Goal: Transaction & Acquisition: Purchase product/service

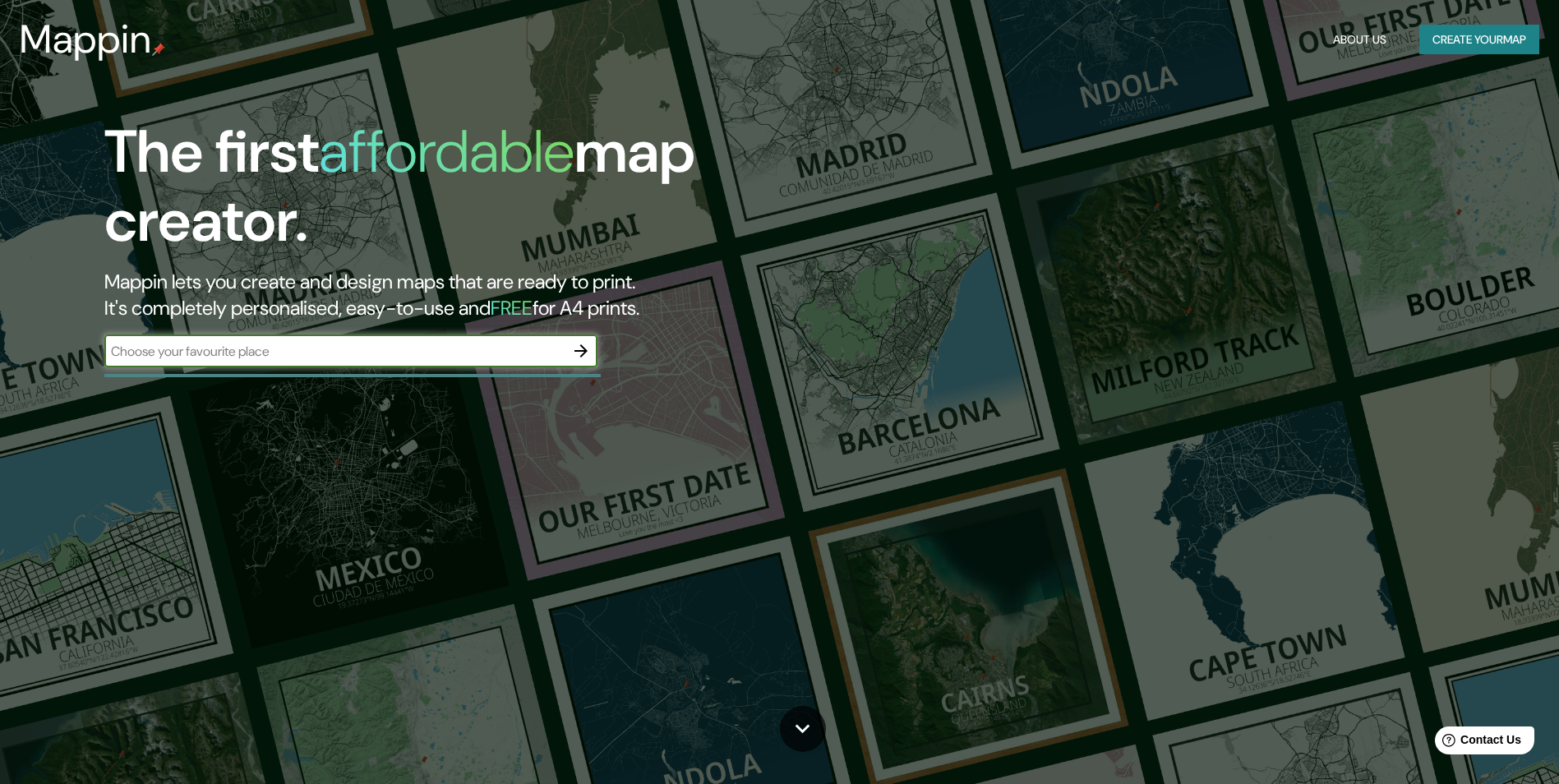
click at [581, 359] on icon "button" at bounding box center [581, 351] width 20 height 20
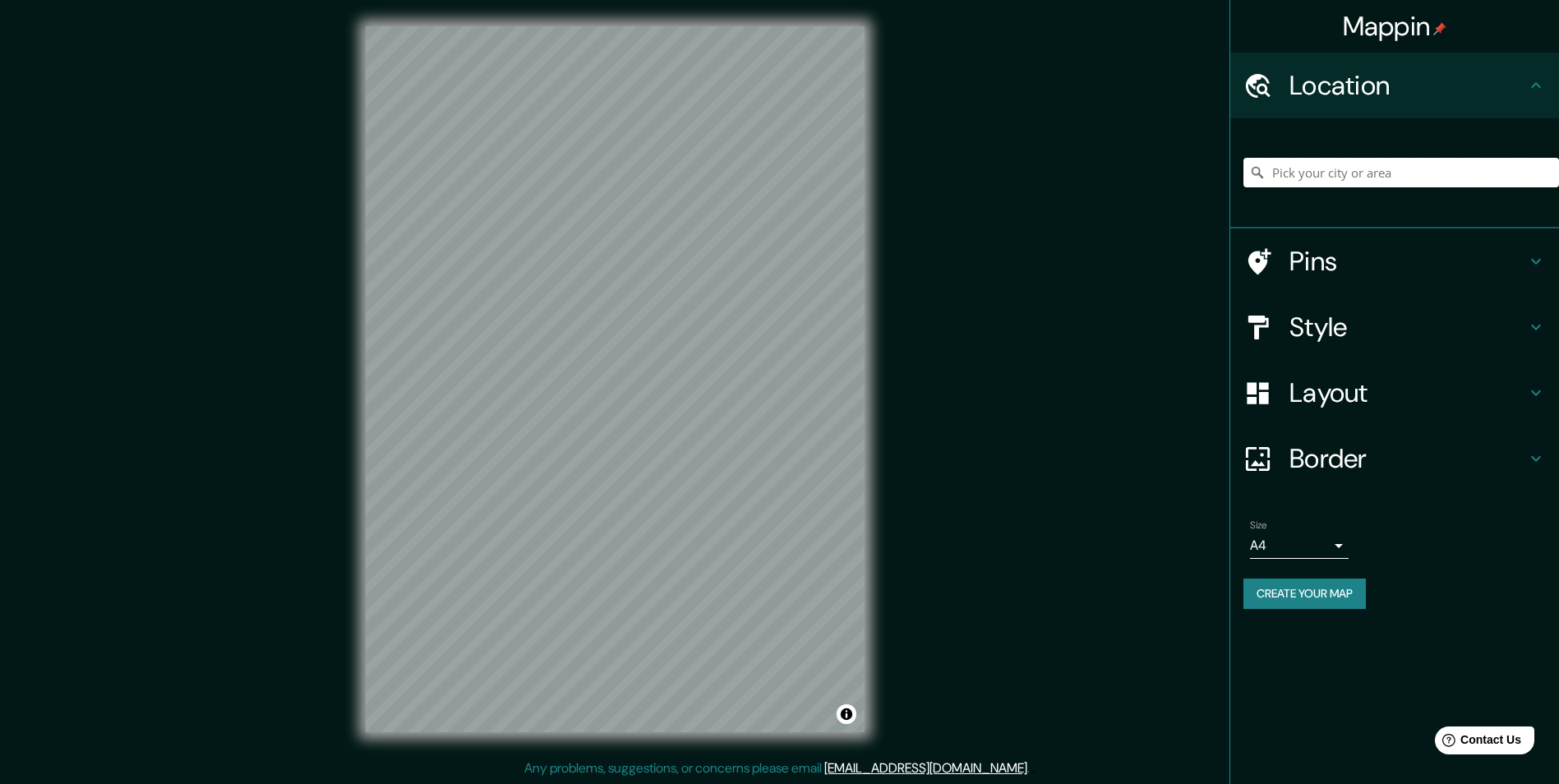
click at [1348, 163] on input "Pick your city or area" at bounding box center [1401, 172] width 315 height 29
click at [1330, 164] on input "Pick your city or area" at bounding box center [1401, 172] width 315 height 29
type input "d"
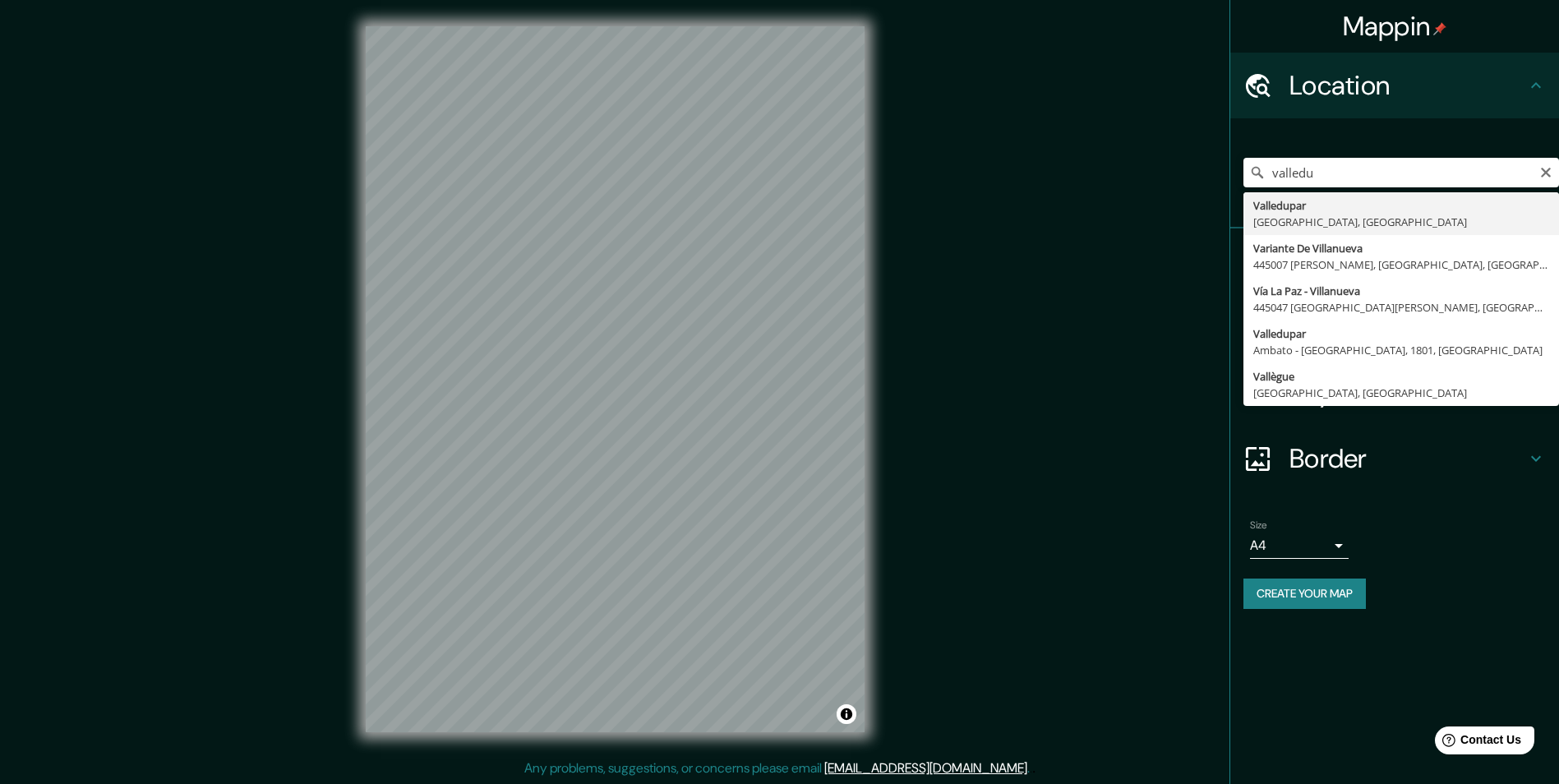
type input "Valledupar, [GEOGRAPHIC_DATA], [GEOGRAPHIC_DATA]"
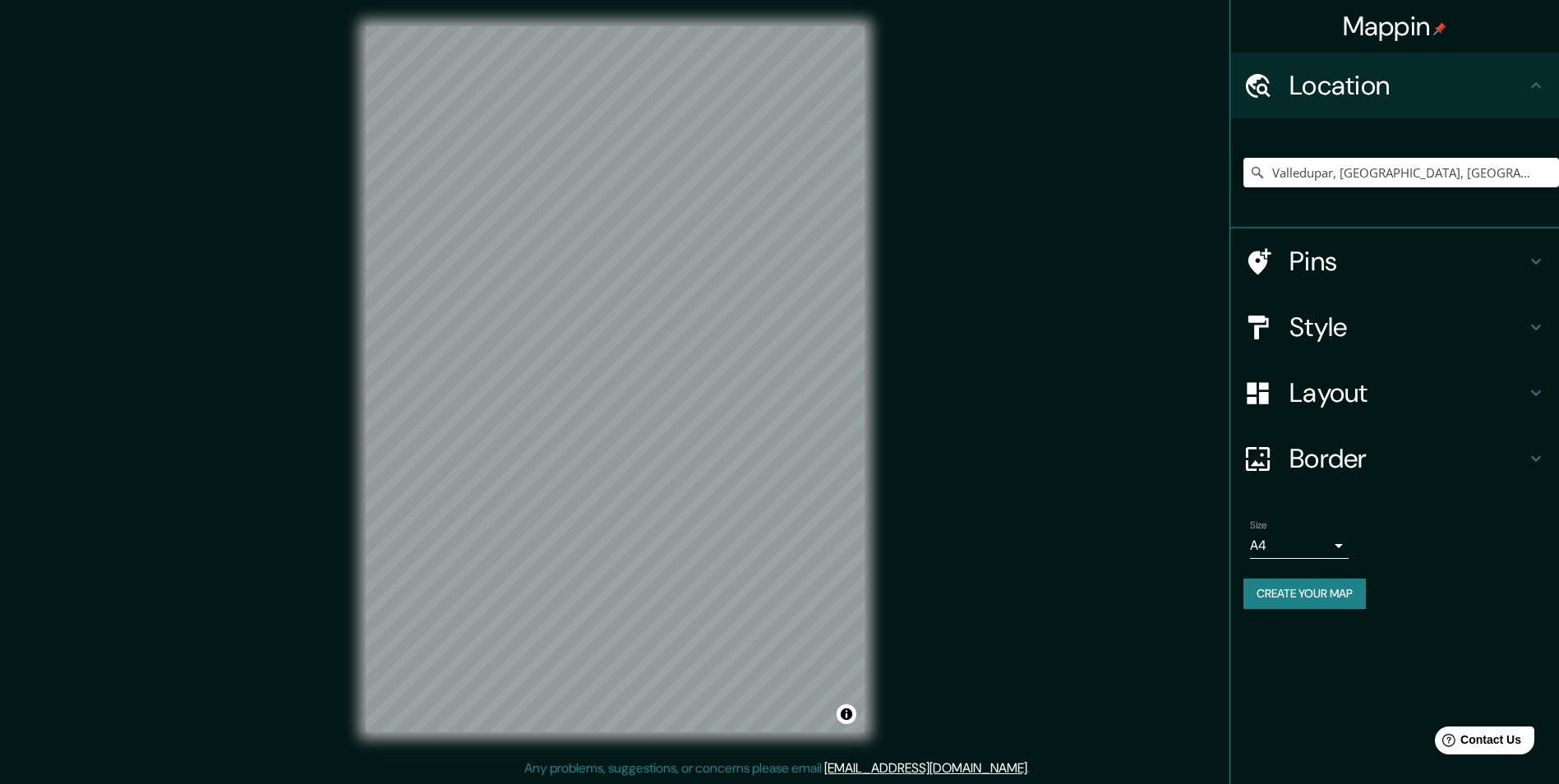
click at [1395, 454] on h4 "Border" at bounding box center [1407, 458] width 236 height 33
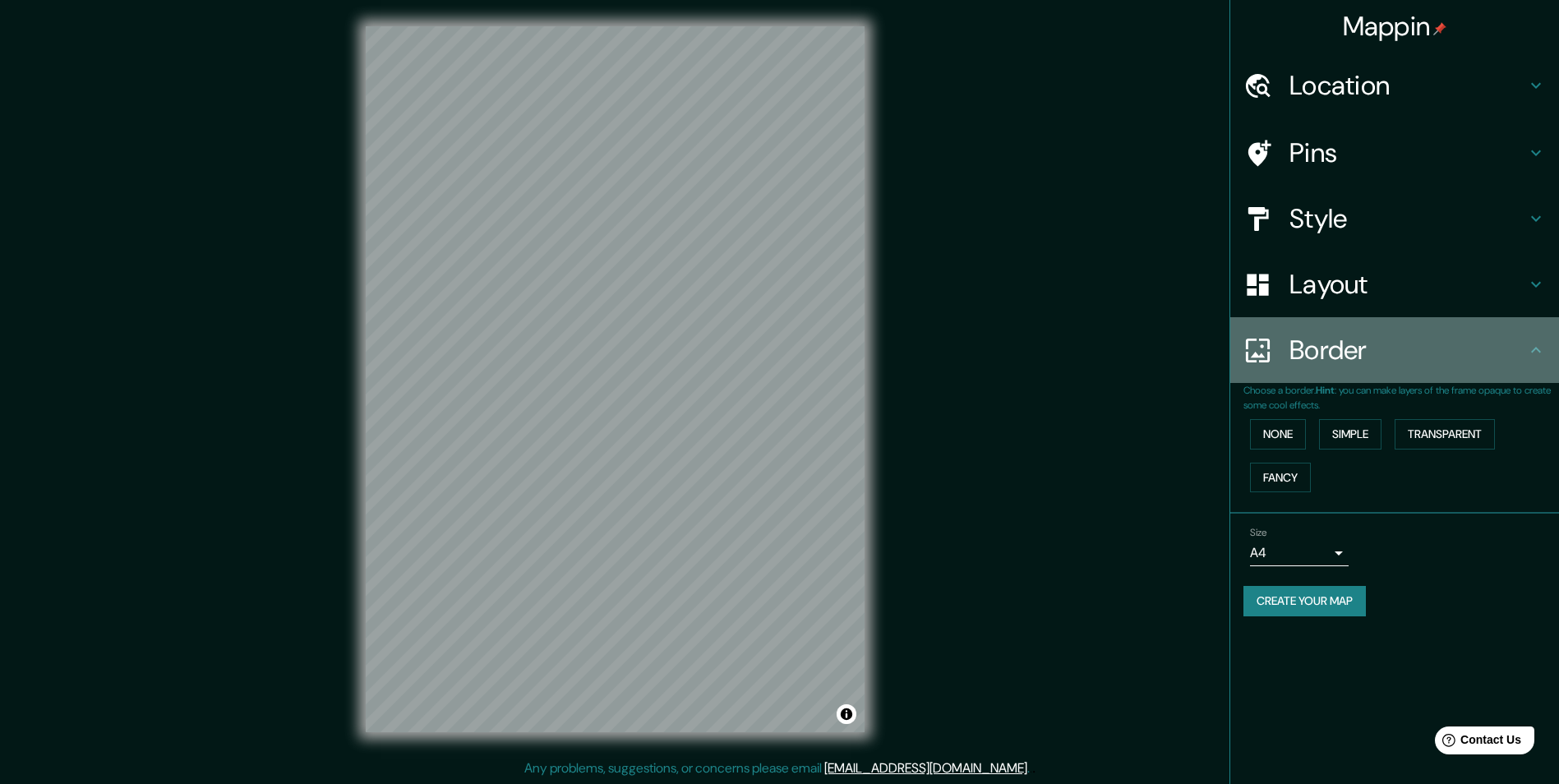
click at [1408, 373] on div "Border" at bounding box center [1395, 350] width 329 height 65
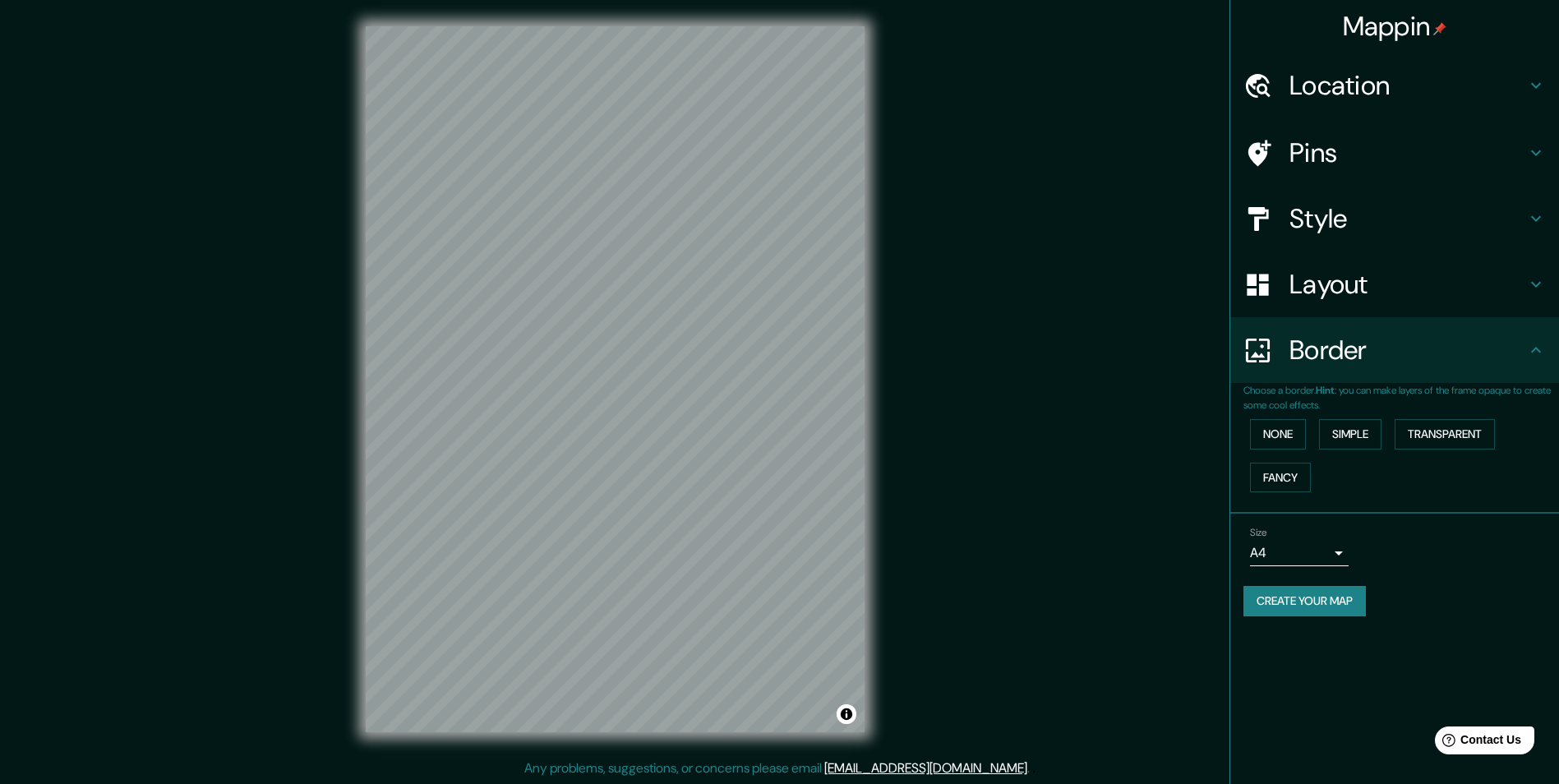
click at [1355, 298] on h4 "Layout" at bounding box center [1407, 283] width 236 height 33
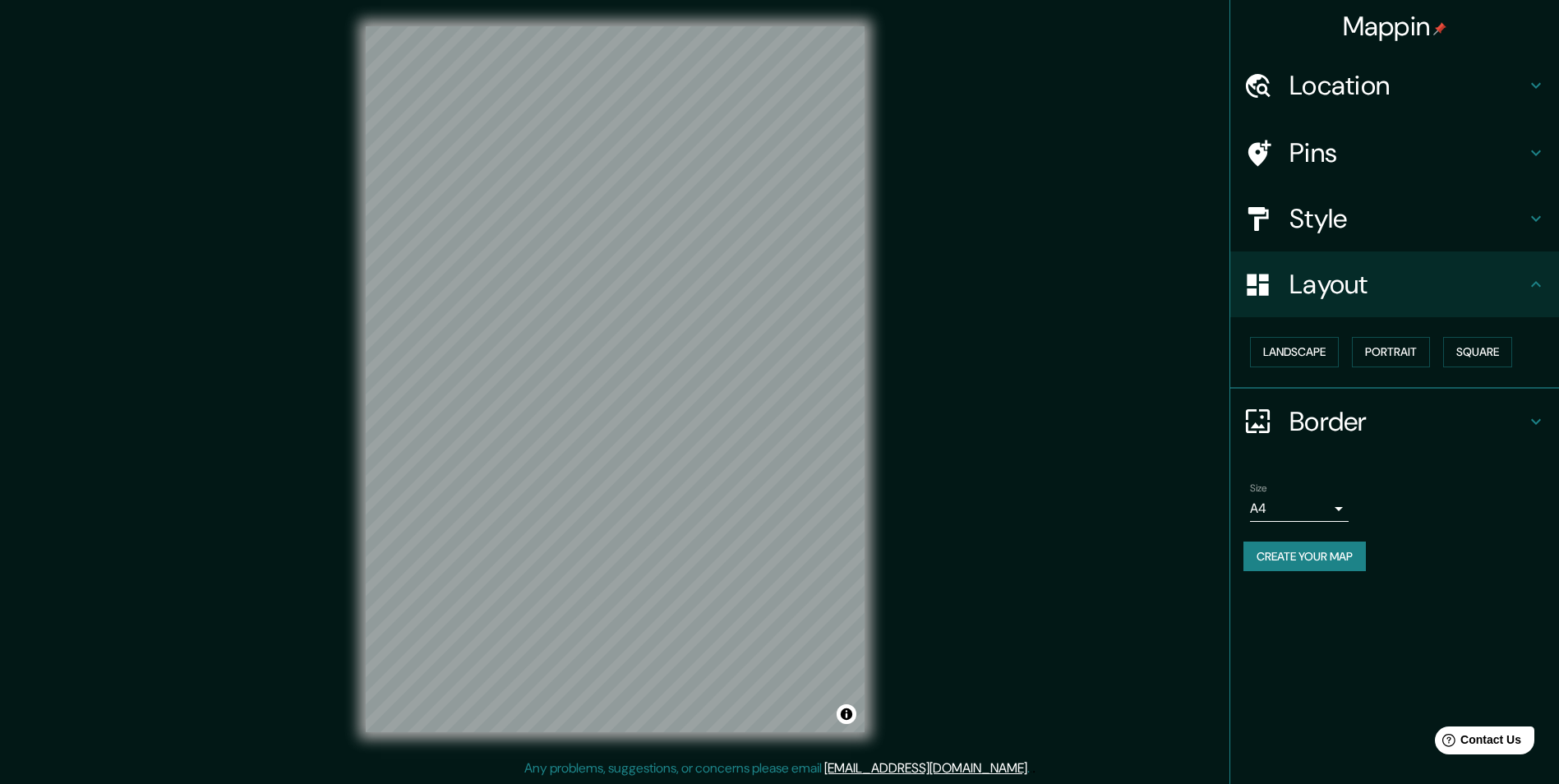
click at [1355, 298] on h4 "Layout" at bounding box center [1407, 283] width 236 height 33
click at [1343, 209] on h4 "Style" at bounding box center [1407, 218] width 236 height 33
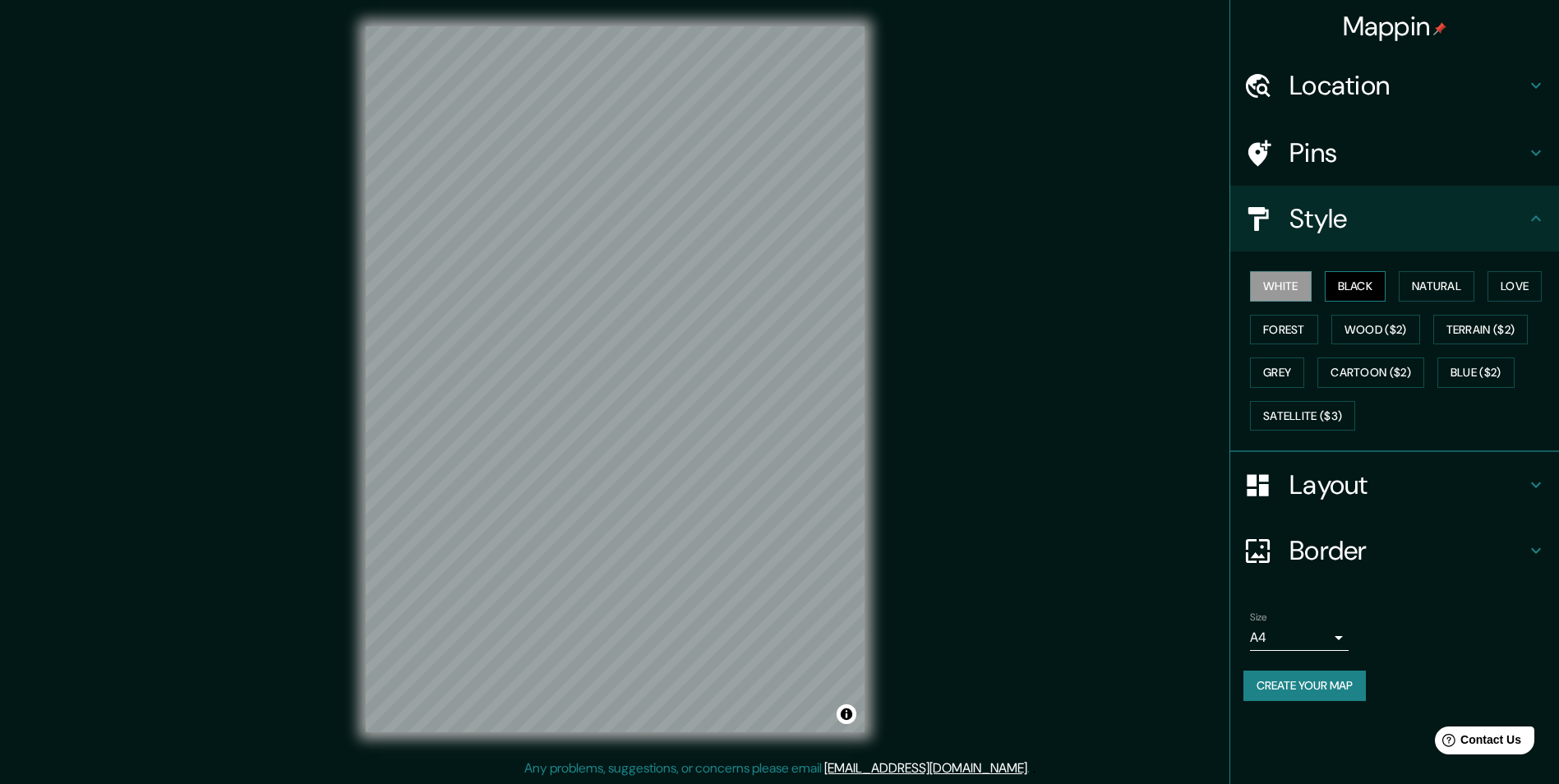
click at [1358, 283] on button "Black" at bounding box center [1354, 286] width 61 height 30
click at [1284, 284] on button "White" at bounding box center [1280, 286] width 61 height 30
click at [1364, 286] on button "Black" at bounding box center [1354, 286] width 61 height 30
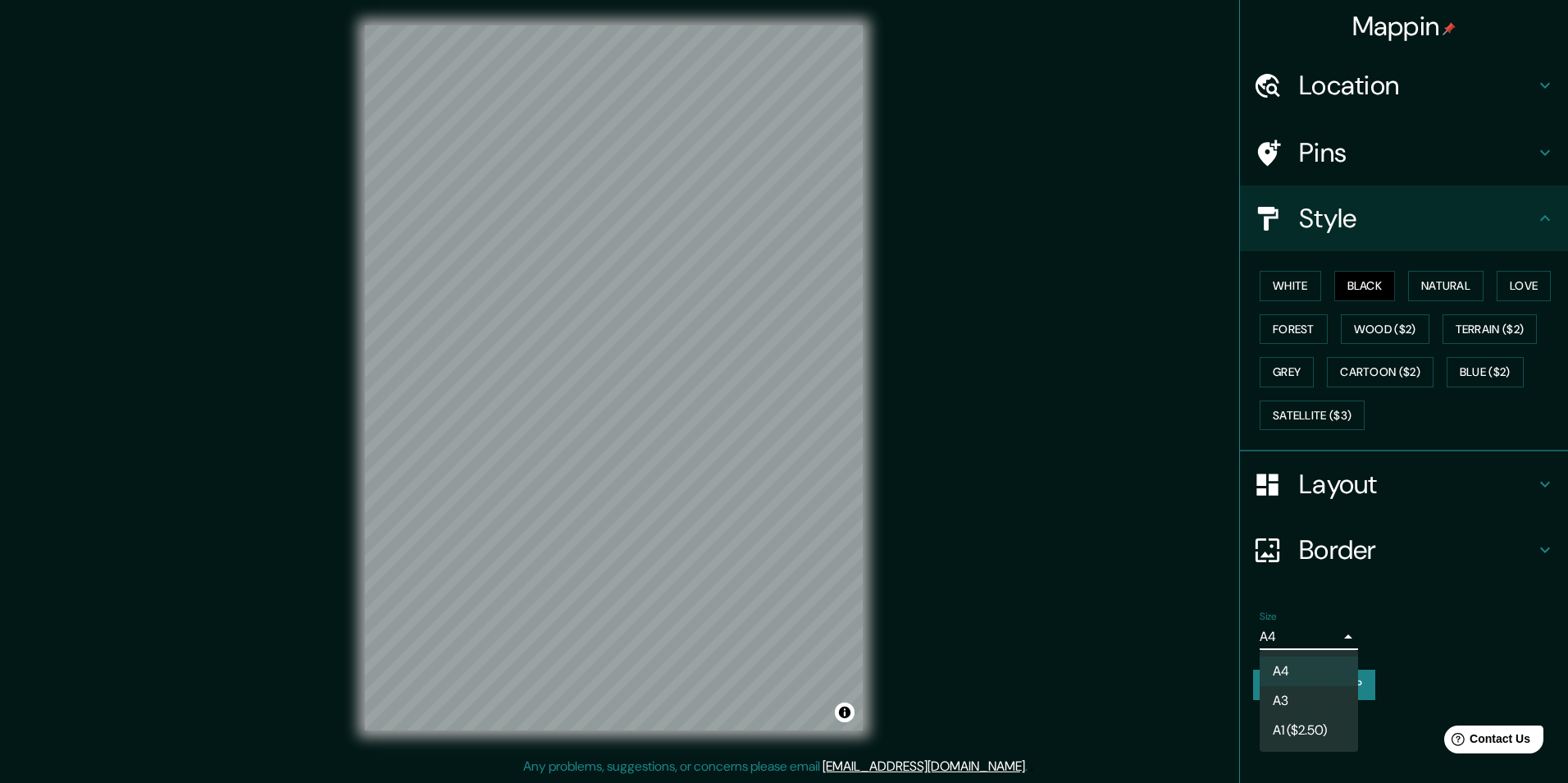
click at [1330, 635] on body "Mappin Location [GEOGRAPHIC_DATA], [GEOGRAPHIC_DATA], [GEOGRAPHIC_DATA] Pins St…" at bounding box center [784, 390] width 1568 height 783
click at [1340, 638] on div at bounding box center [784, 391] width 1568 height 783
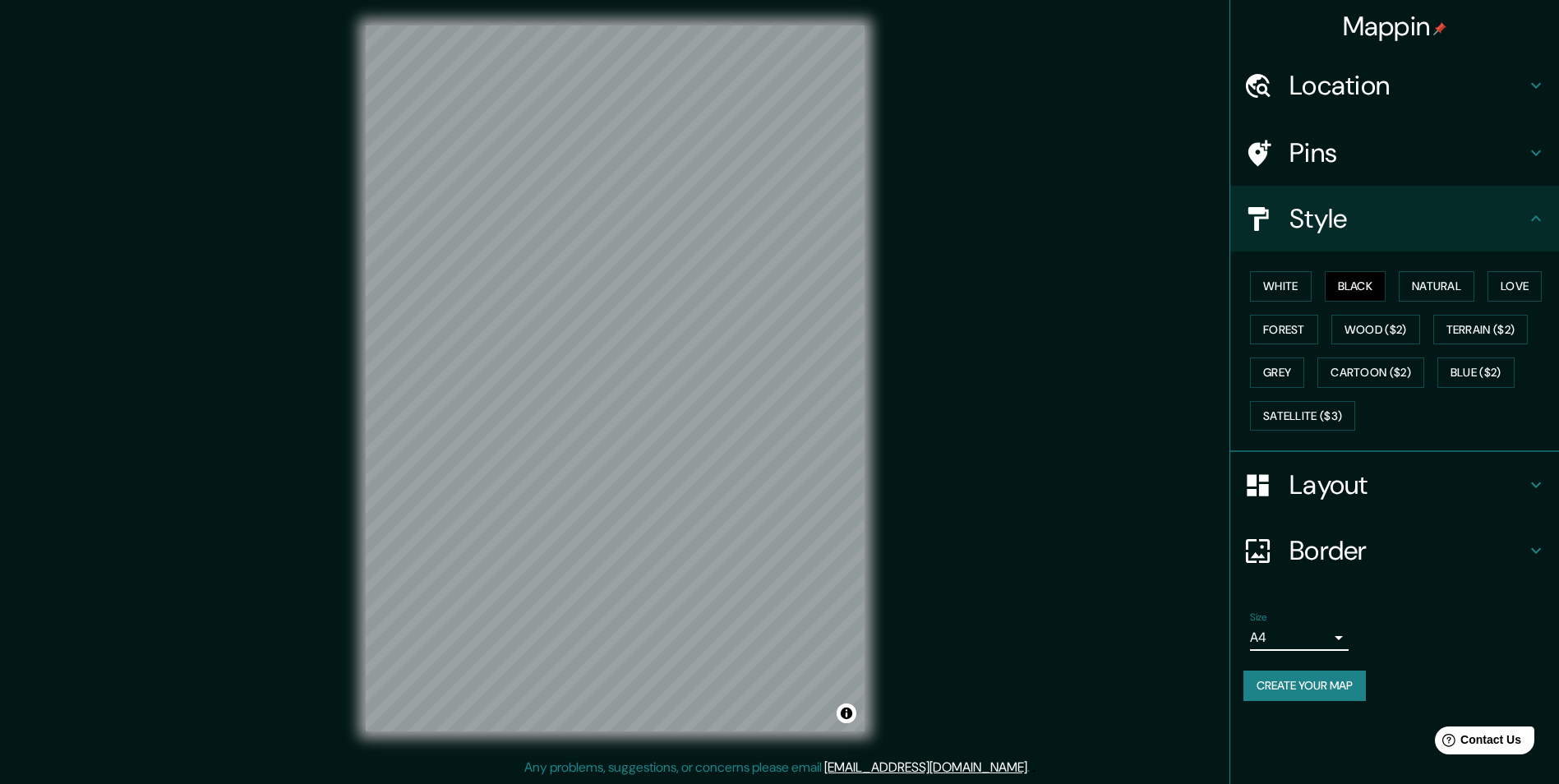
click at [1343, 639] on body "Mappin Location [GEOGRAPHIC_DATA], [GEOGRAPHIC_DATA], [GEOGRAPHIC_DATA] Pins St…" at bounding box center [779, 391] width 1559 height 784
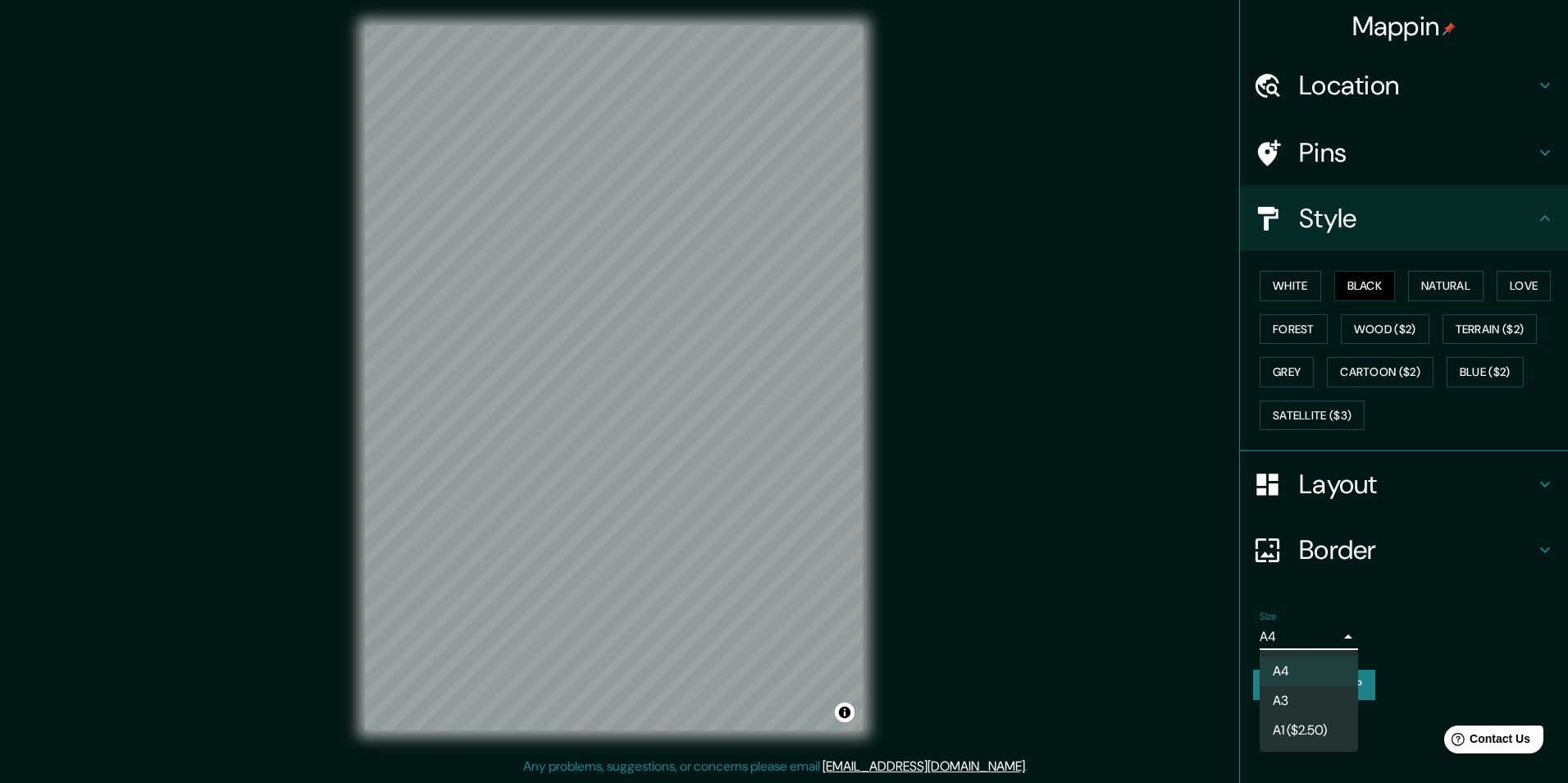
click at [1340, 638] on div at bounding box center [784, 391] width 1568 height 783
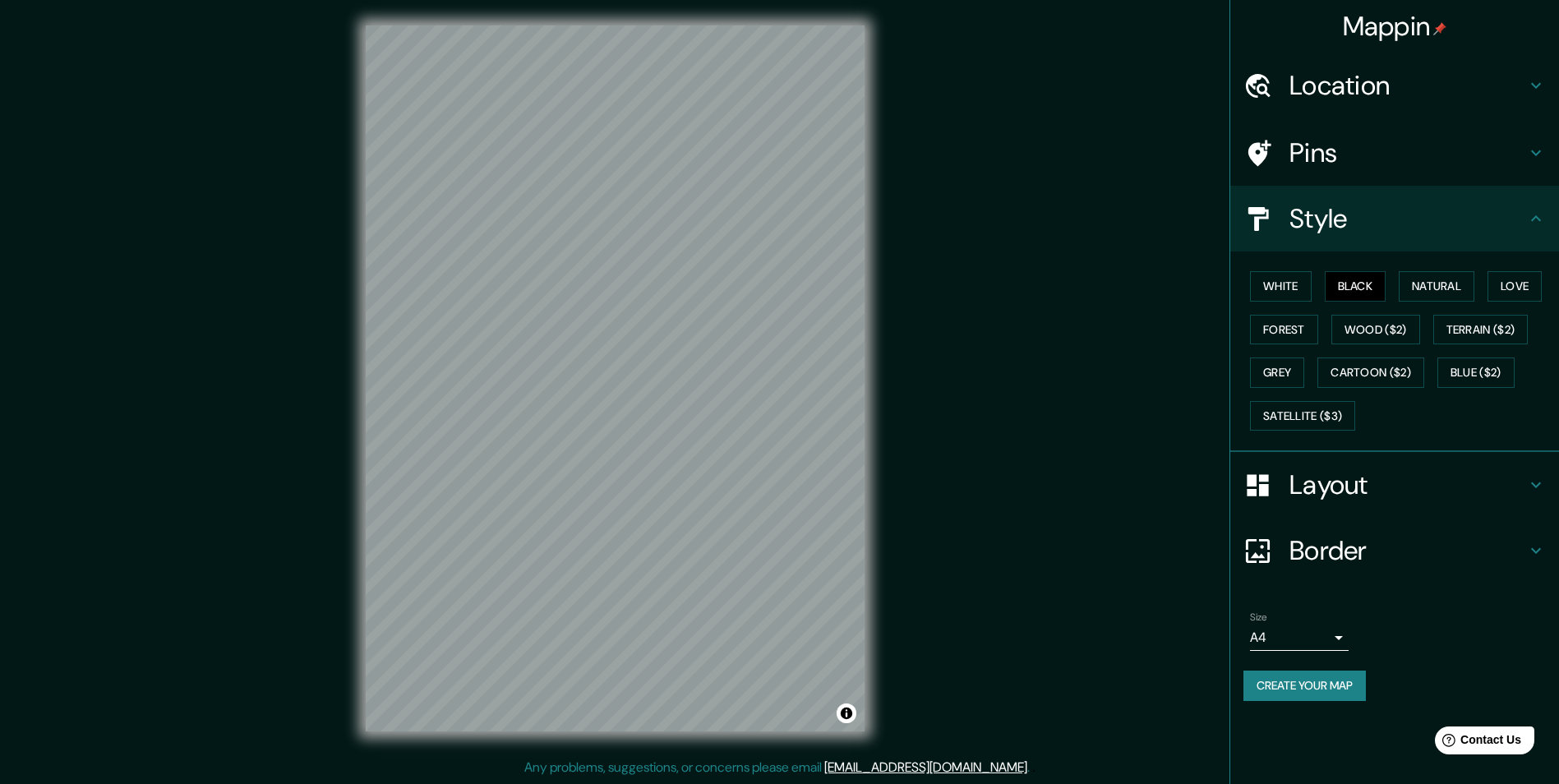
click at [1425, 487] on h4 "Layout" at bounding box center [1407, 484] width 236 height 33
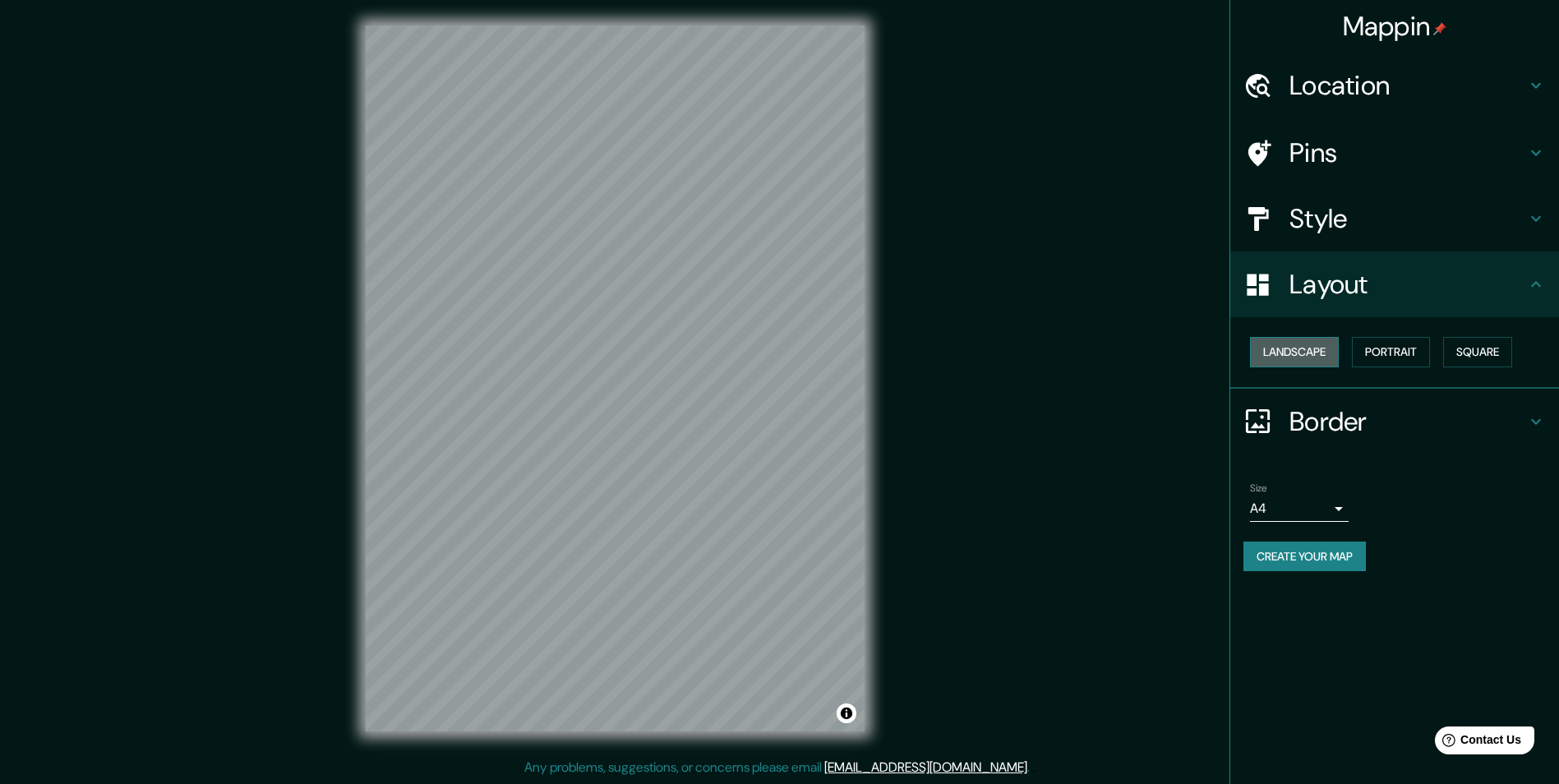
click at [1272, 355] on button "Landscape" at bounding box center [1294, 352] width 89 height 30
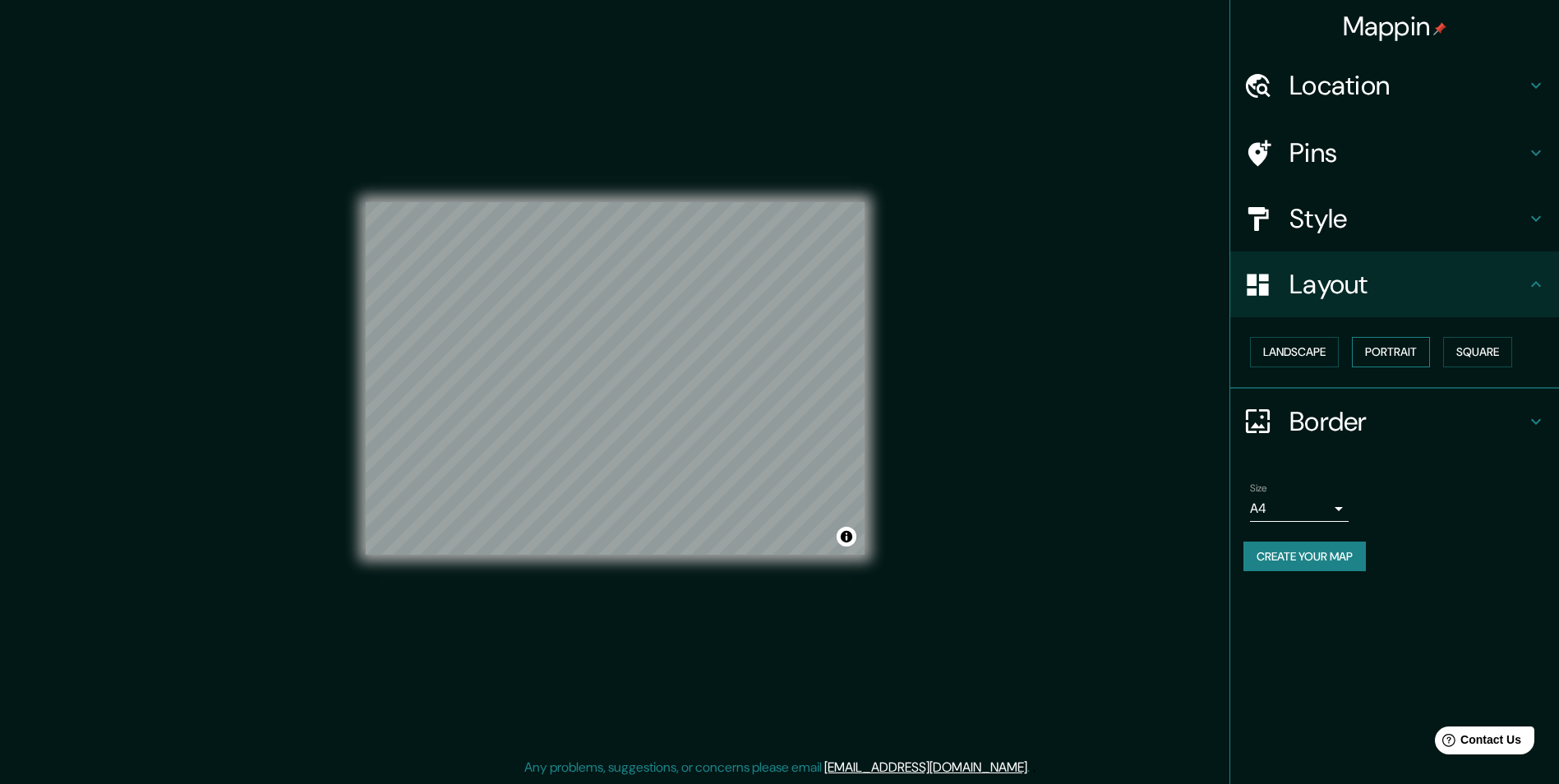
click at [1375, 351] on button "Portrait" at bounding box center [1390, 352] width 78 height 30
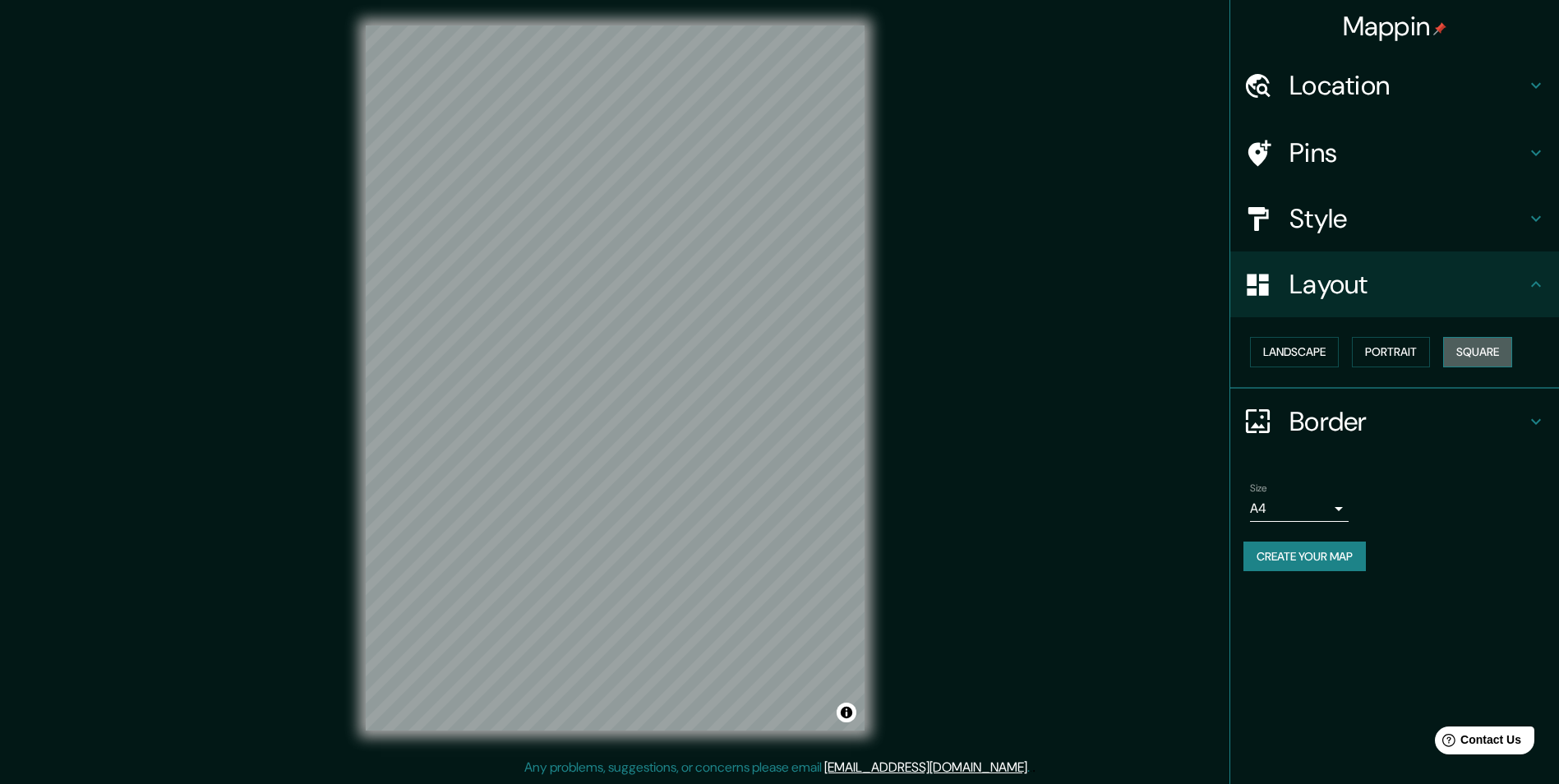
click at [1460, 347] on button "Square" at bounding box center [1477, 352] width 69 height 30
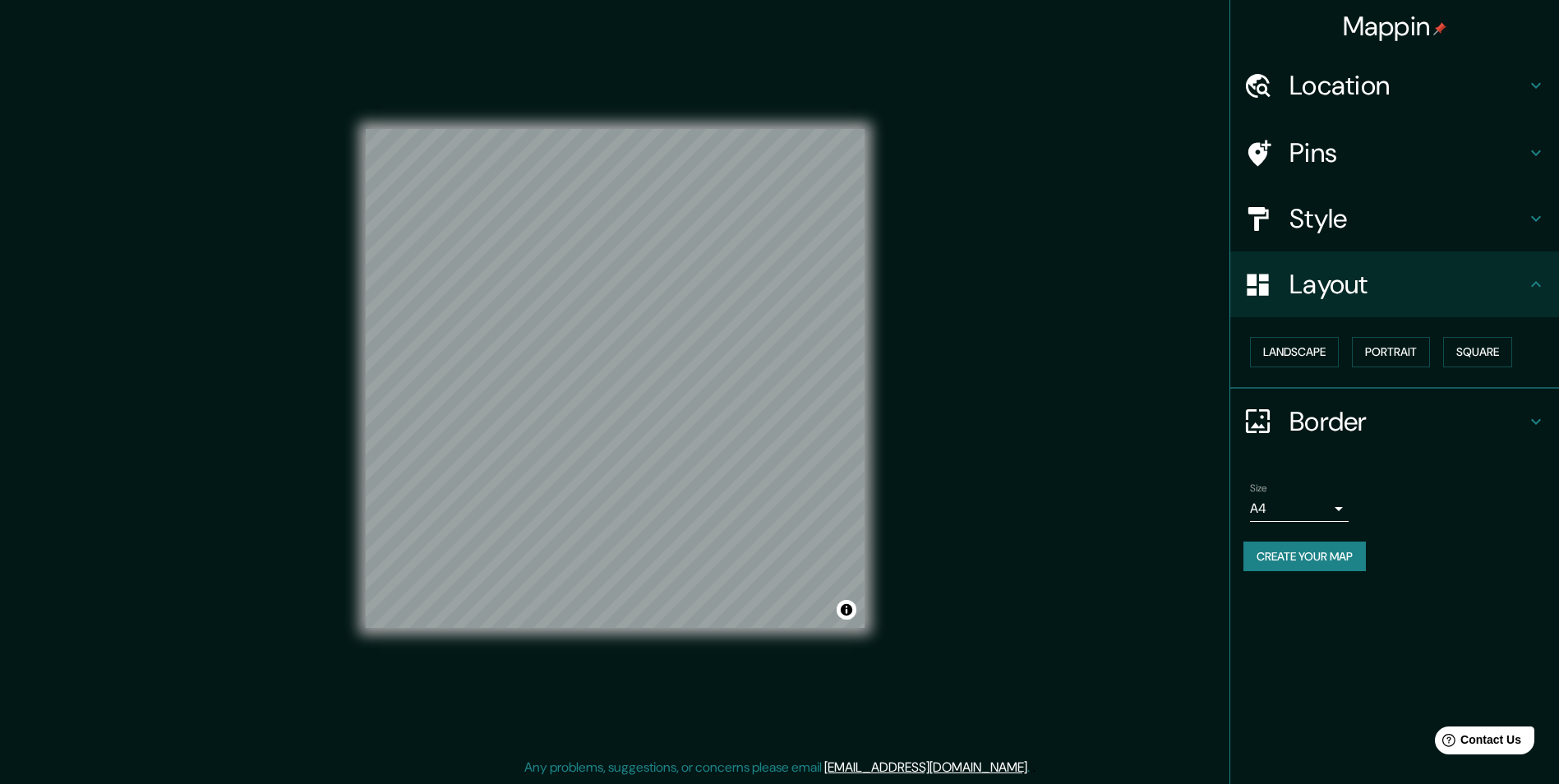
click at [1156, 356] on div "Mappin Location [GEOGRAPHIC_DATA], [GEOGRAPHIC_DATA], [GEOGRAPHIC_DATA] Pins St…" at bounding box center [779, 392] width 1559 height 785
click at [1312, 160] on h4 "Pins" at bounding box center [1407, 153] width 236 height 33
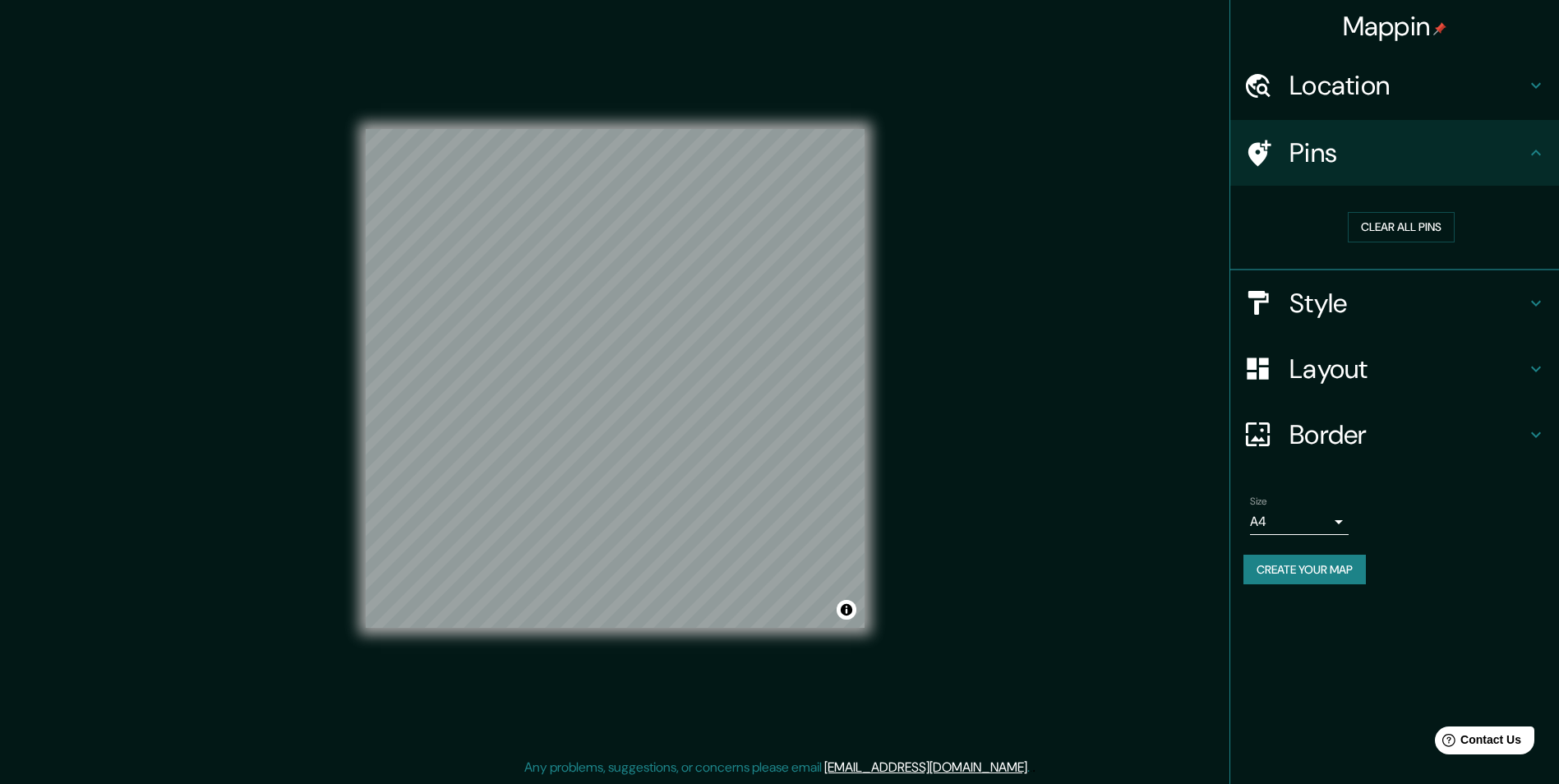
click at [1307, 160] on h4 "Pins" at bounding box center [1407, 153] width 236 height 33
click at [1320, 89] on h4 "Location" at bounding box center [1407, 85] width 236 height 33
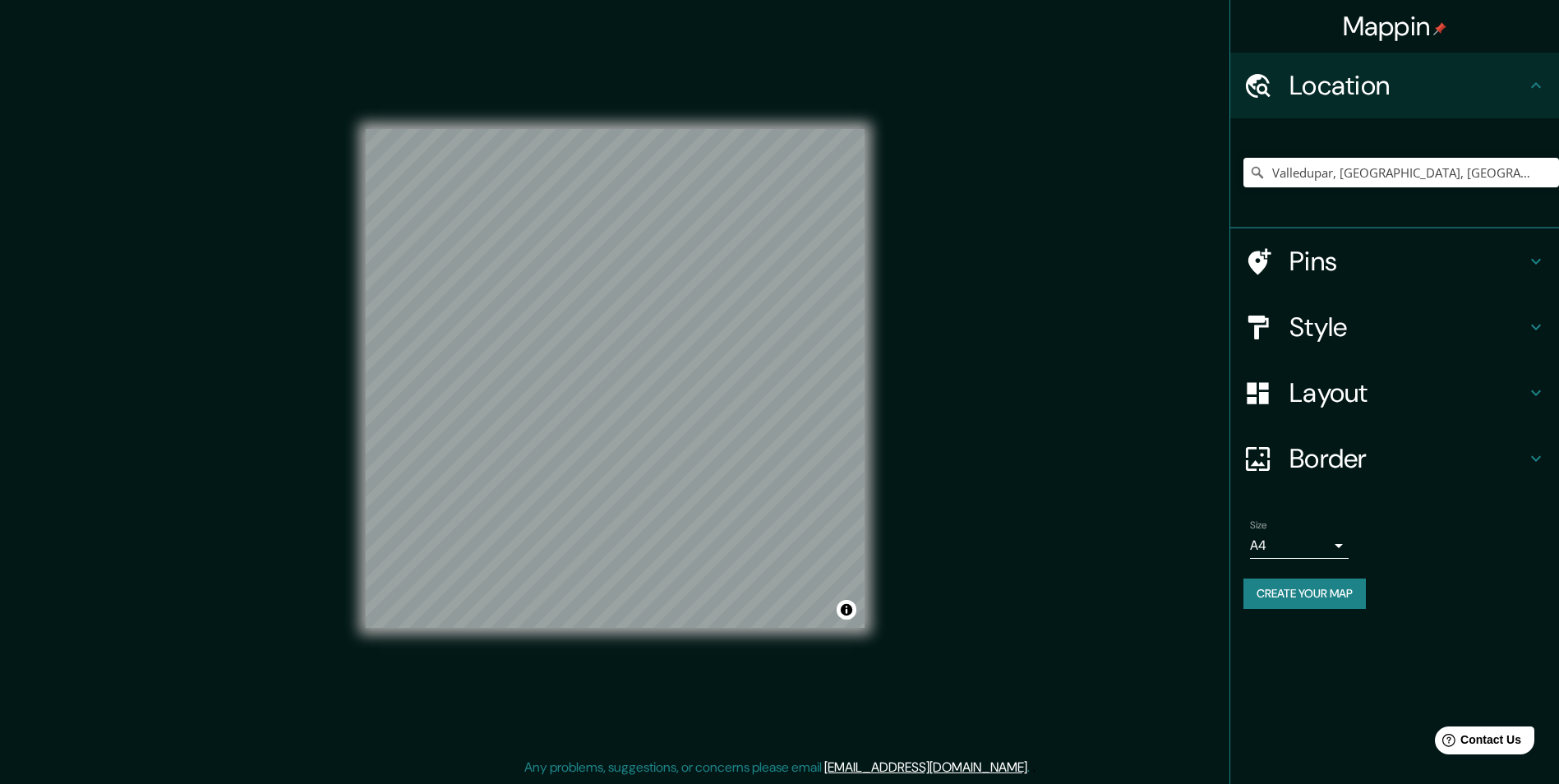
click at [1319, 88] on h4 "Location" at bounding box center [1407, 85] width 236 height 33
click at [1359, 455] on h4 "Border" at bounding box center [1407, 458] width 236 height 33
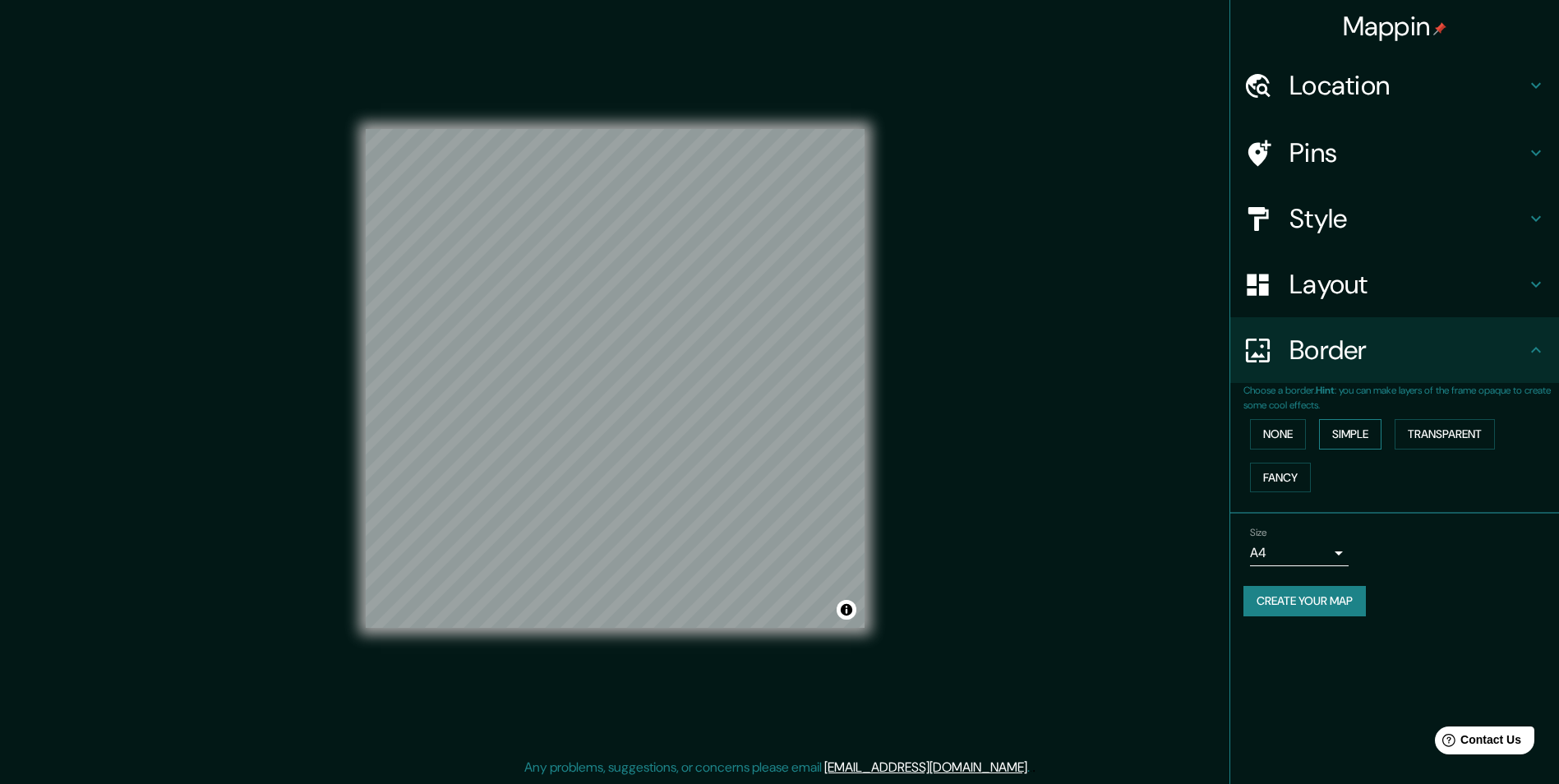
click at [1350, 436] on button "Simple" at bounding box center [1350, 434] width 62 height 30
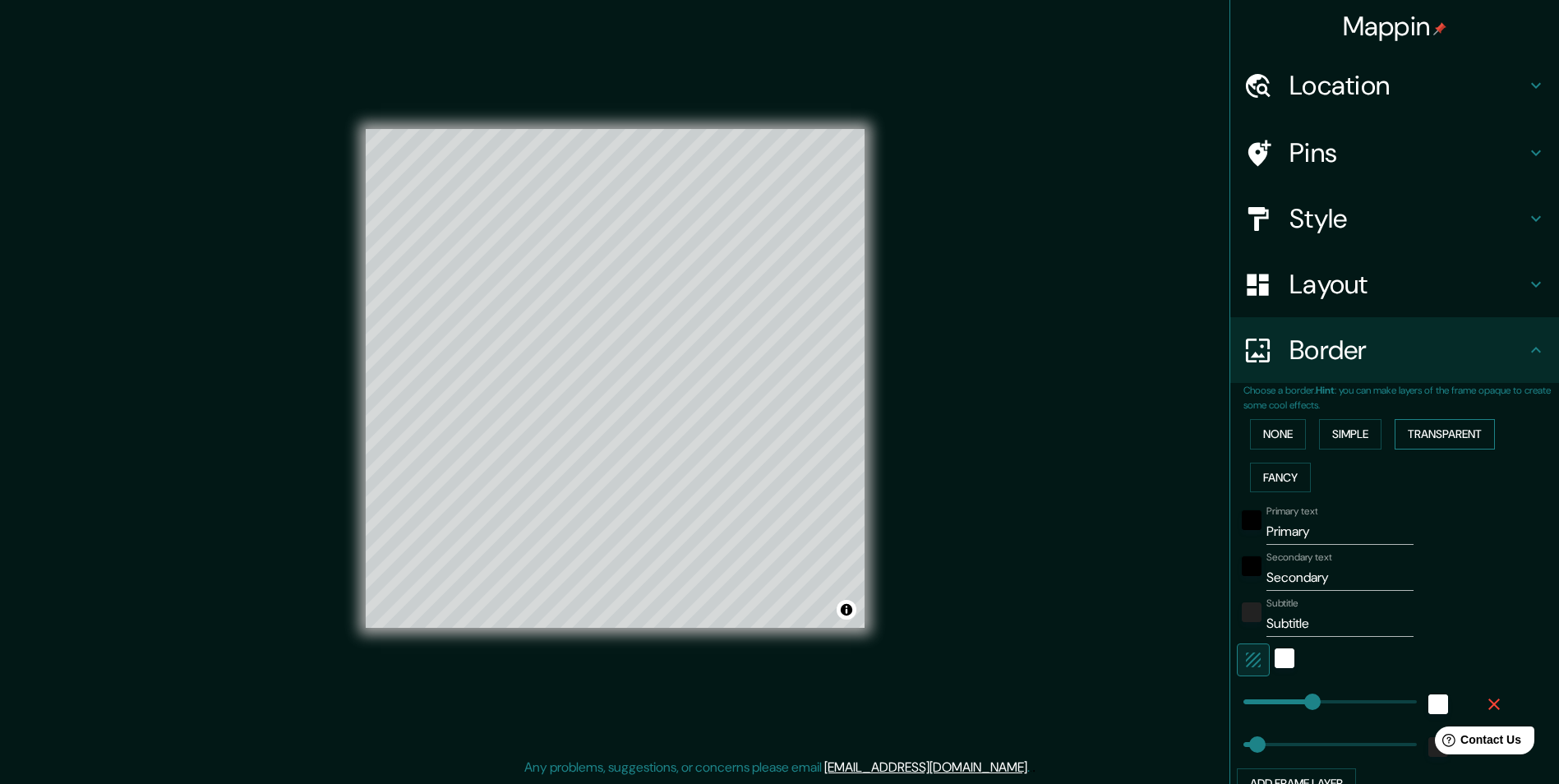
click at [1426, 437] on button "Transparent" at bounding box center [1445, 434] width 101 height 30
click at [1272, 471] on button "Fancy" at bounding box center [1280, 478] width 61 height 30
click at [1243, 655] on icon "button" at bounding box center [1253, 660] width 20 height 20
type input "243"
type input "49"
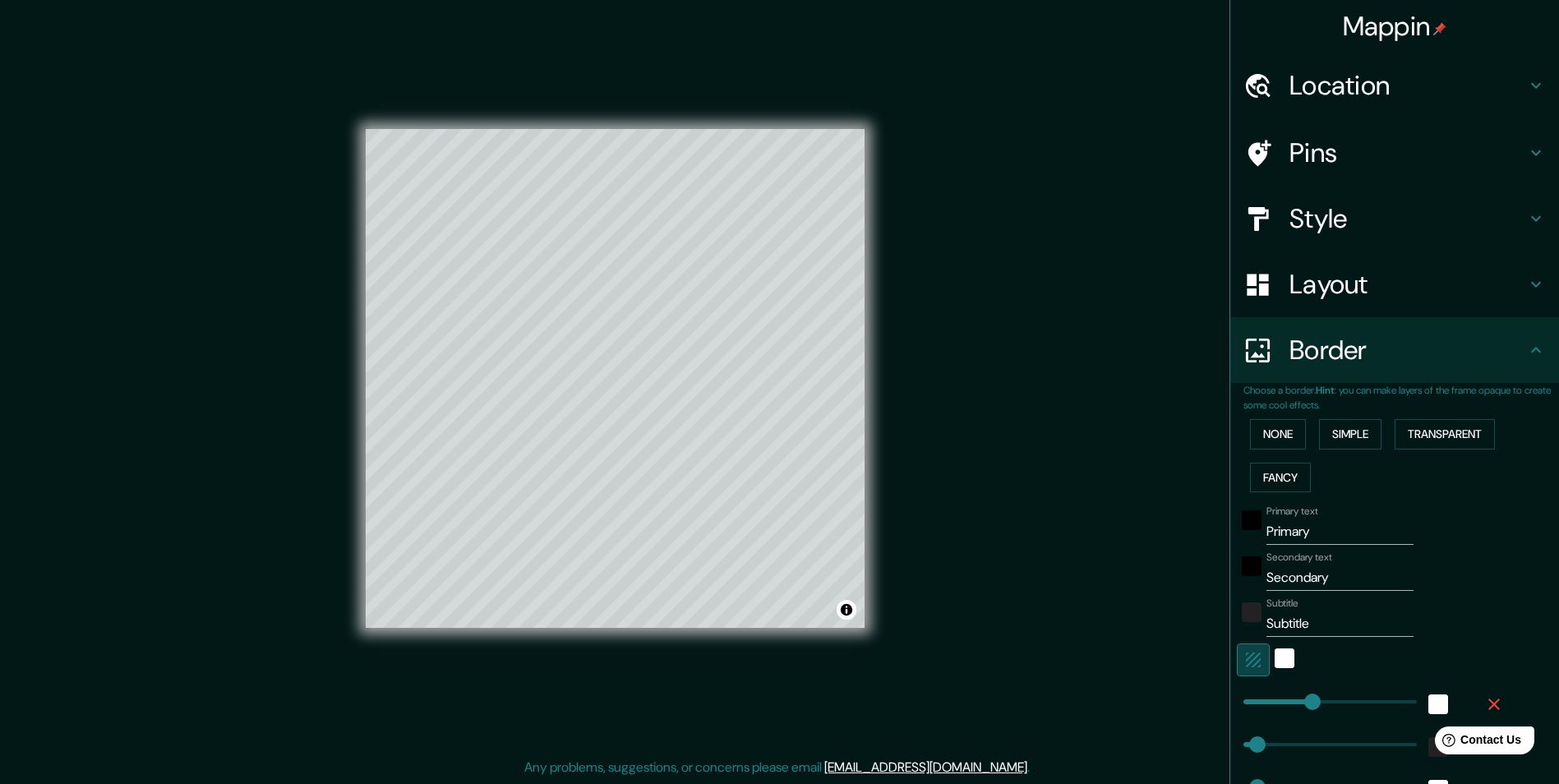
type input "49"
type input "24"
click at [1245, 655] on icon "button" at bounding box center [1253, 660] width 15 height 15
type input "243"
type input "49"
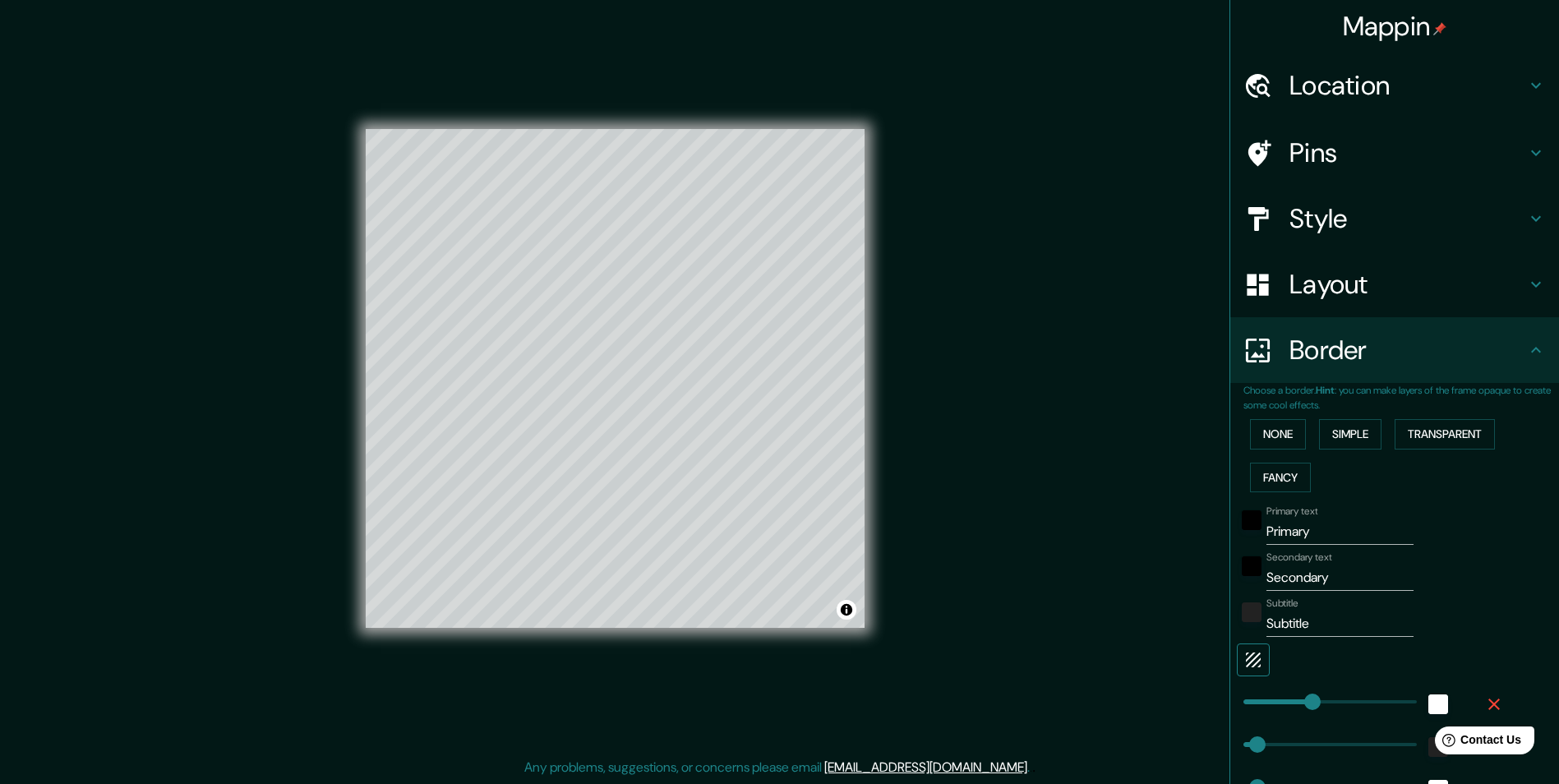
type input "49"
type input "24"
click at [1245, 655] on icon "button" at bounding box center [1253, 660] width 15 height 15
type input "243"
type input "49"
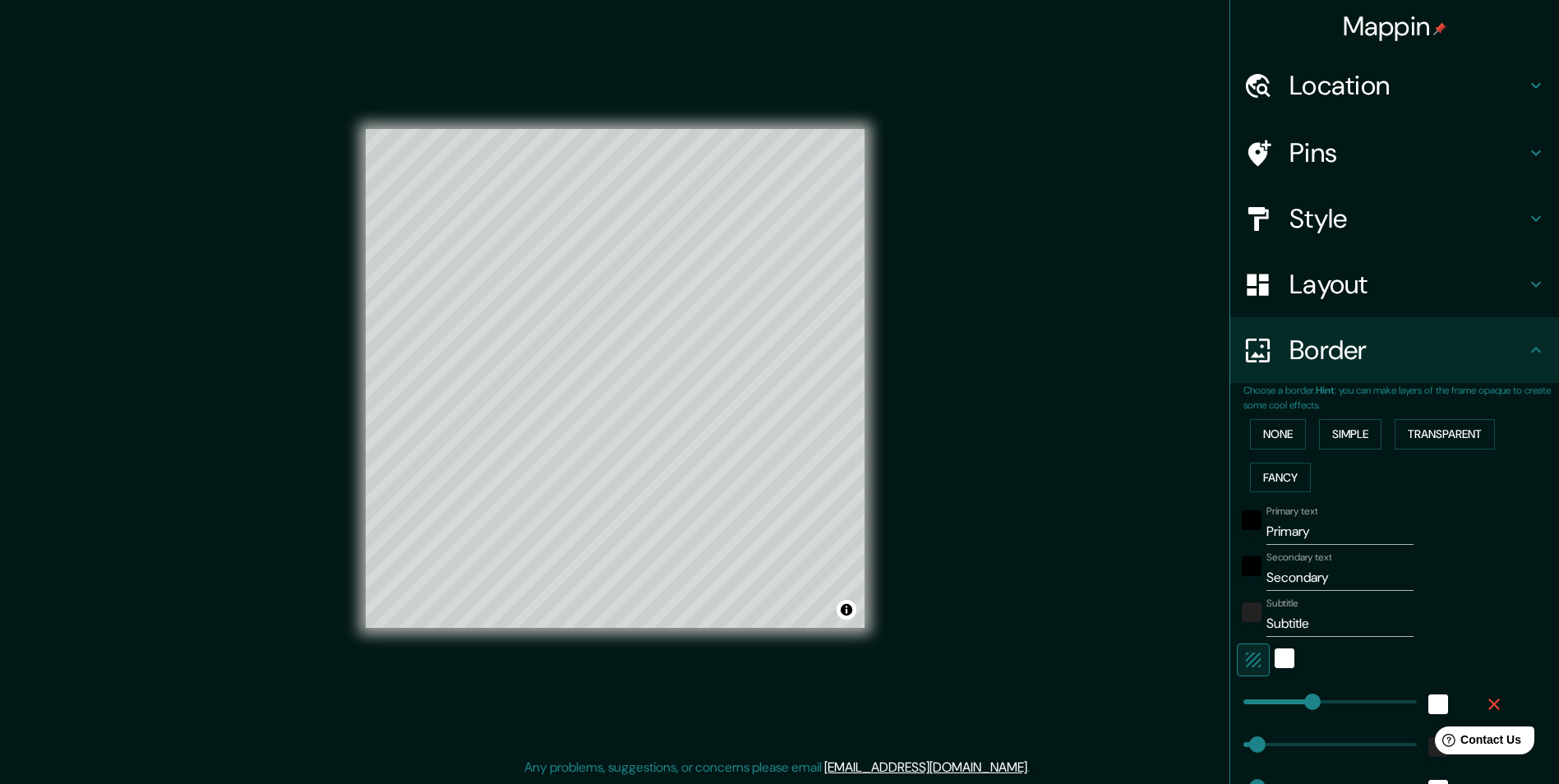
type input "49"
type input "24"
click at [1246, 655] on icon "button" at bounding box center [1253, 660] width 15 height 15
type input "243"
type input "49"
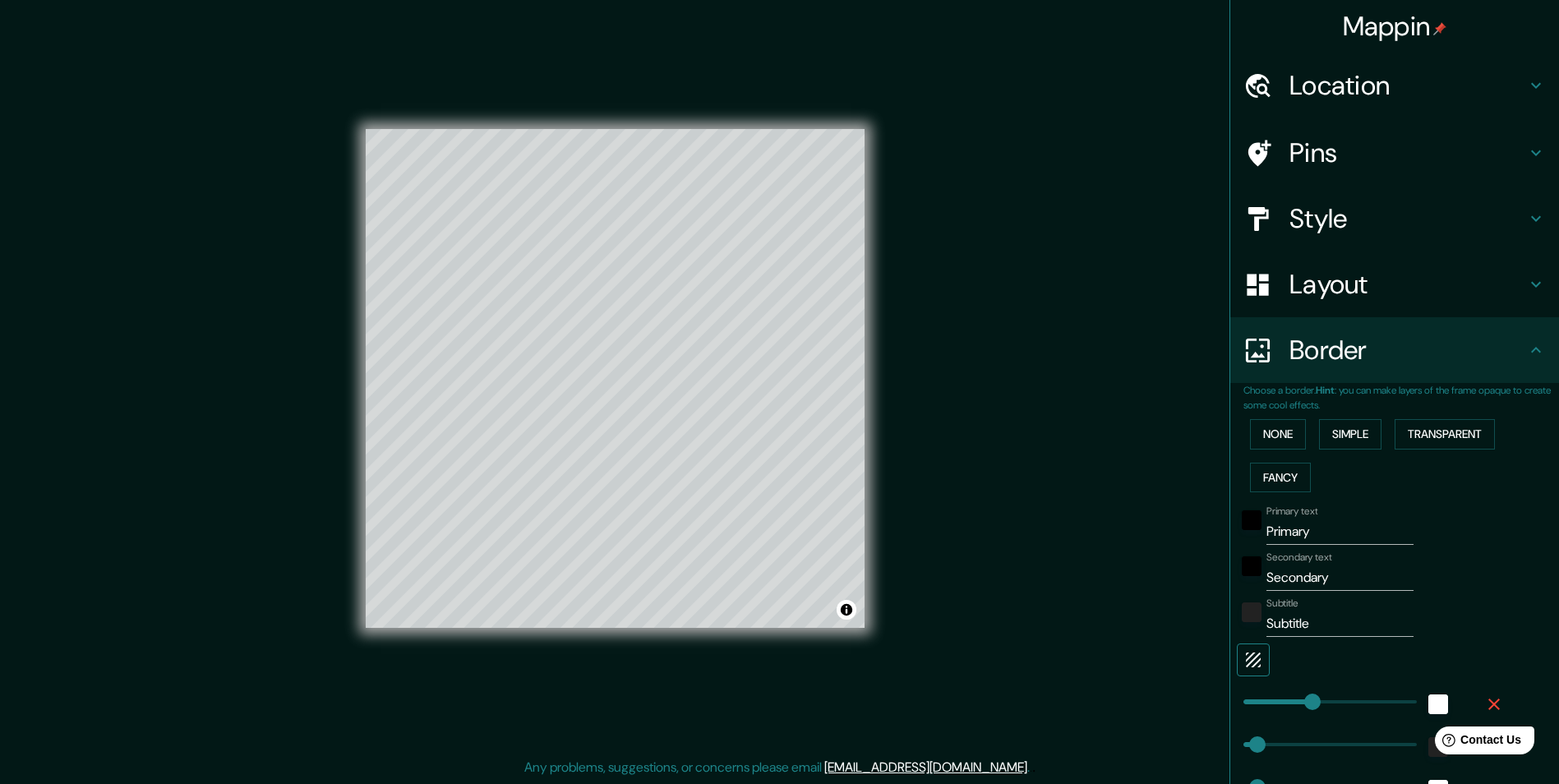
type input "49"
type input "24"
click at [1246, 655] on icon "button" at bounding box center [1253, 660] width 15 height 15
type input "243"
type input "49"
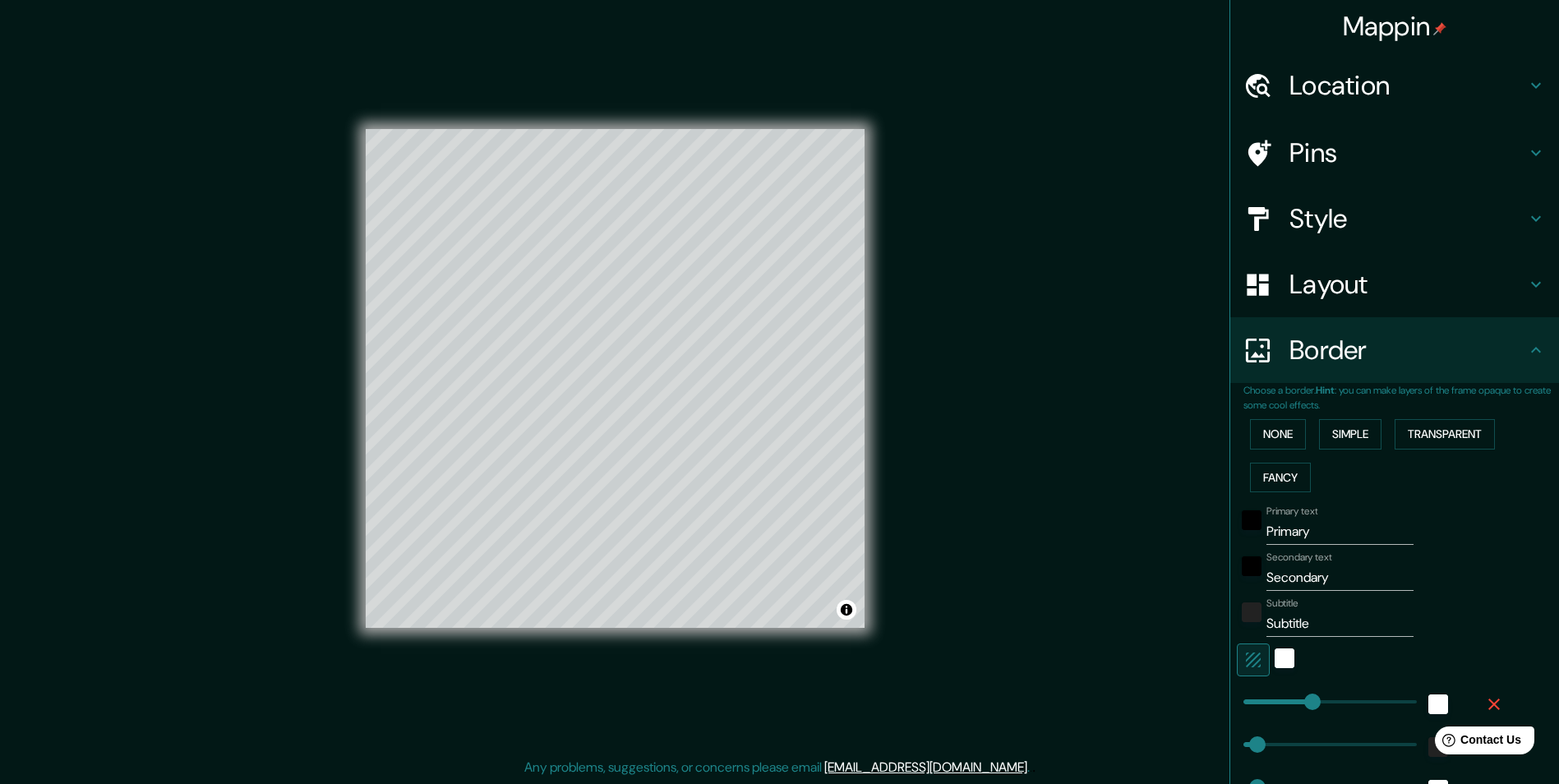
type input "49"
type input "24"
click at [1242, 683] on div at bounding box center [1327, 700] width 180 height 36
click at [1245, 667] on icon "button" at bounding box center [1253, 660] width 15 height 15
type input "243"
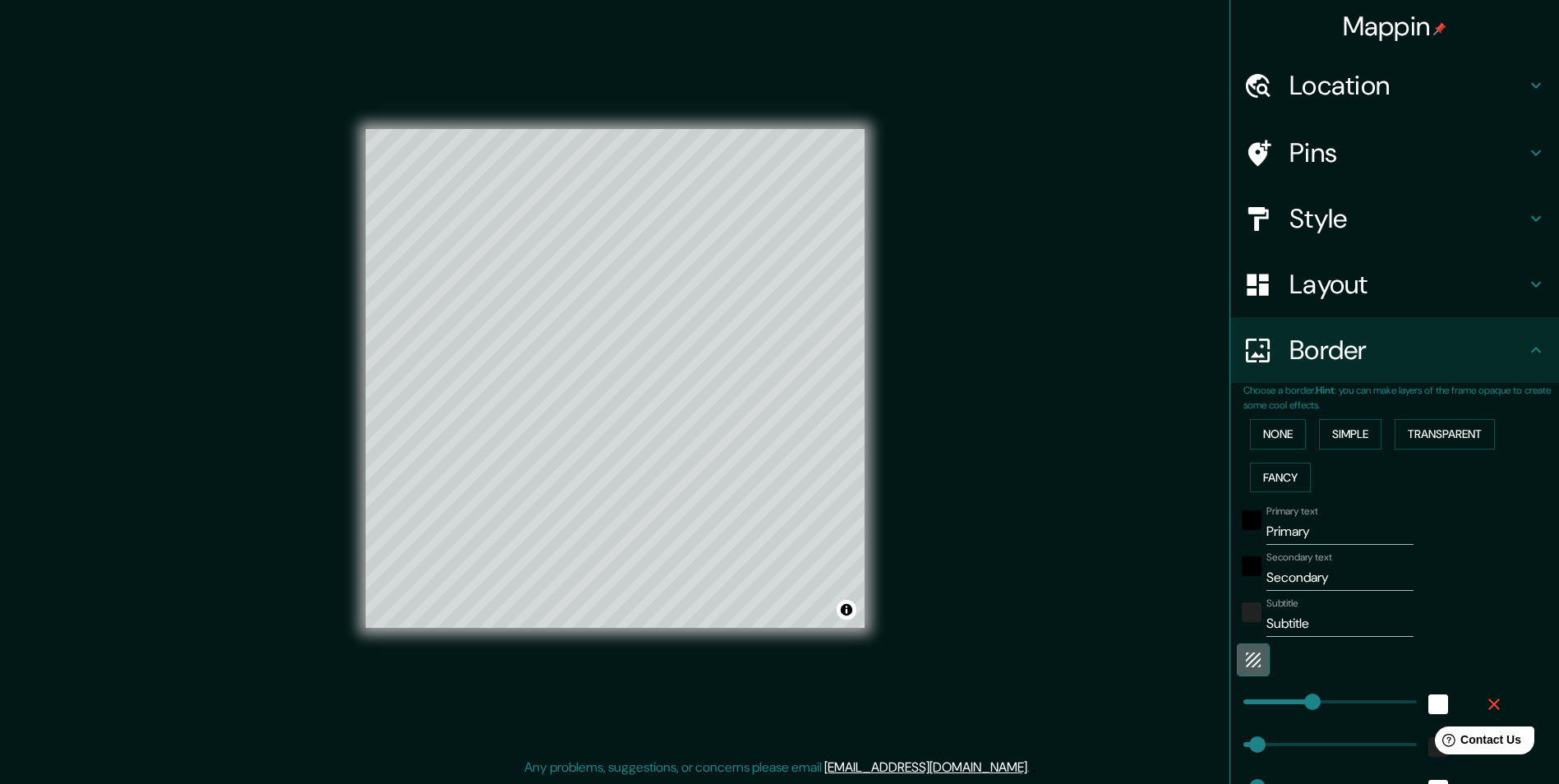
type input "49"
type input "24"
type input "243"
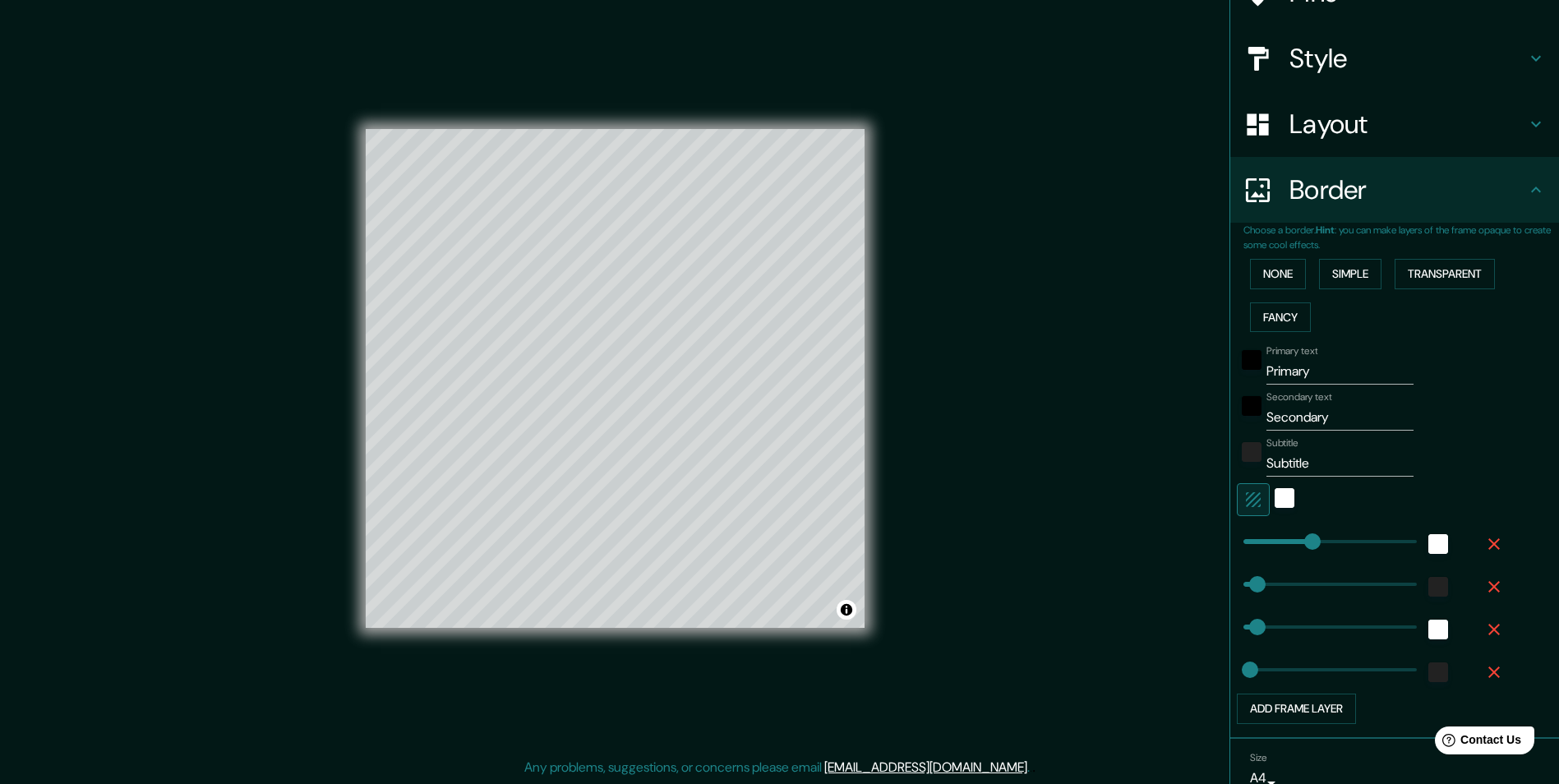
scroll to position [0, 0]
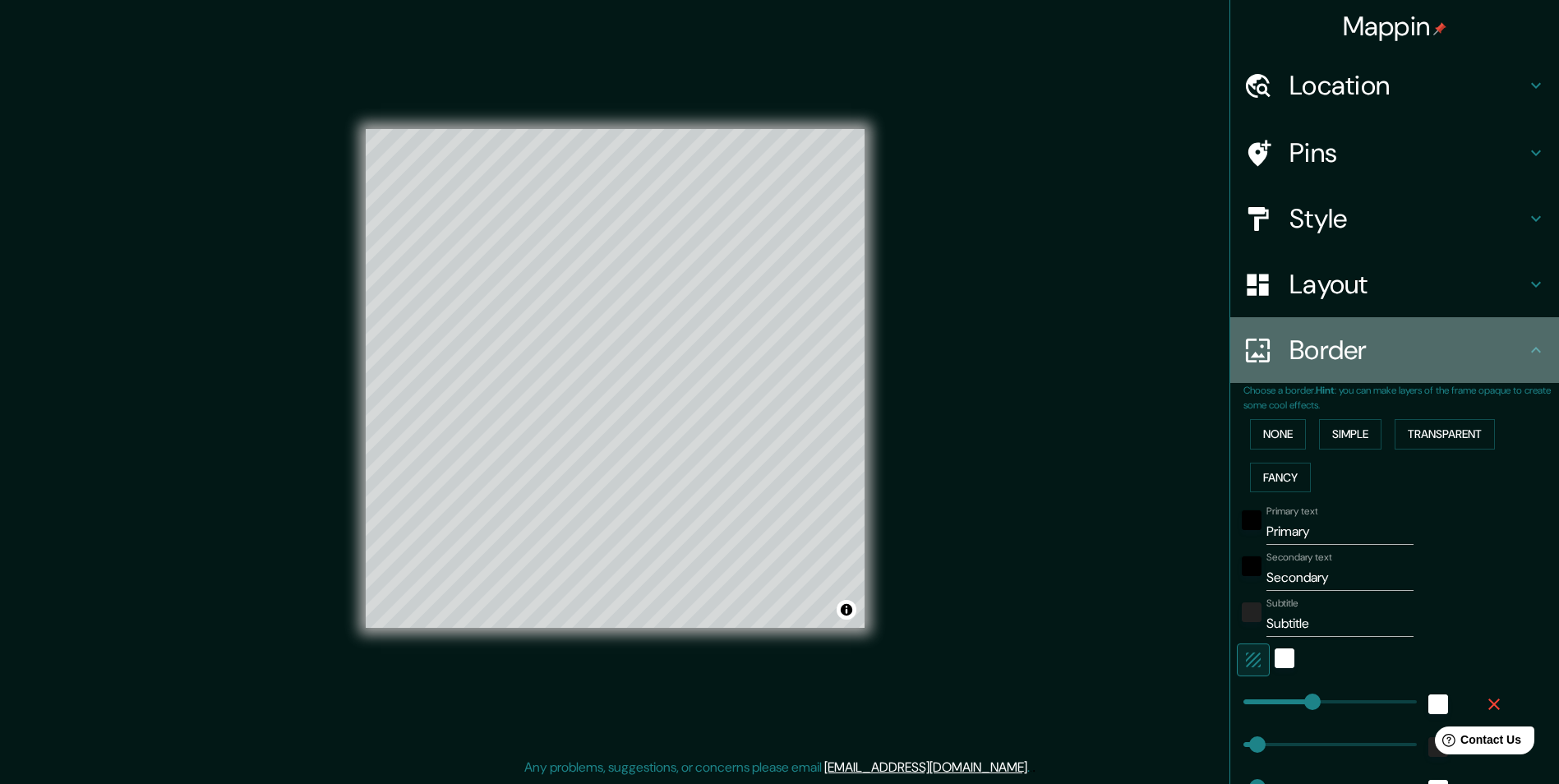
click at [1349, 365] on h4 "Border" at bounding box center [1407, 350] width 236 height 33
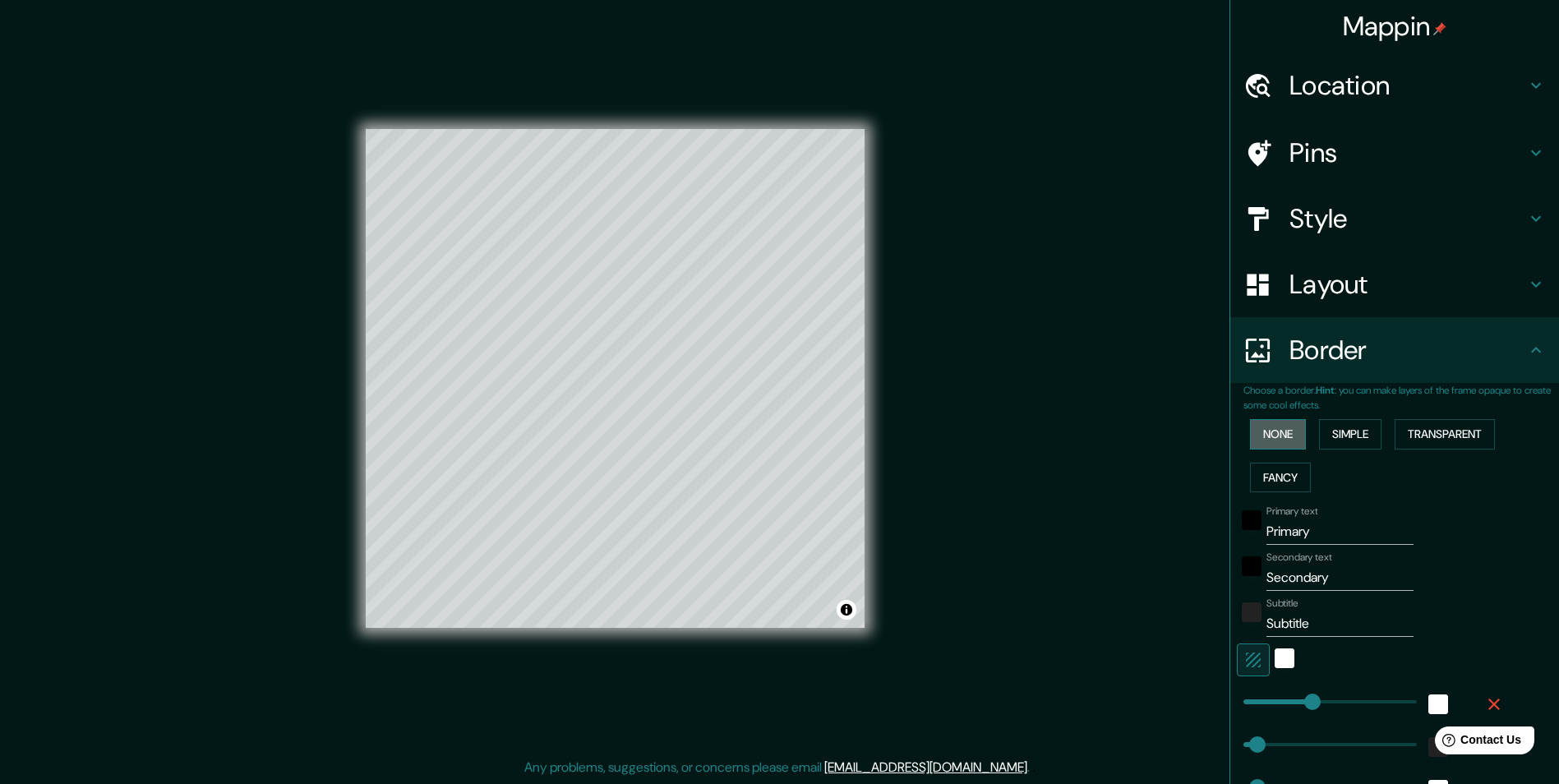
click at [1265, 430] on button "None" at bounding box center [1277, 434] width 56 height 30
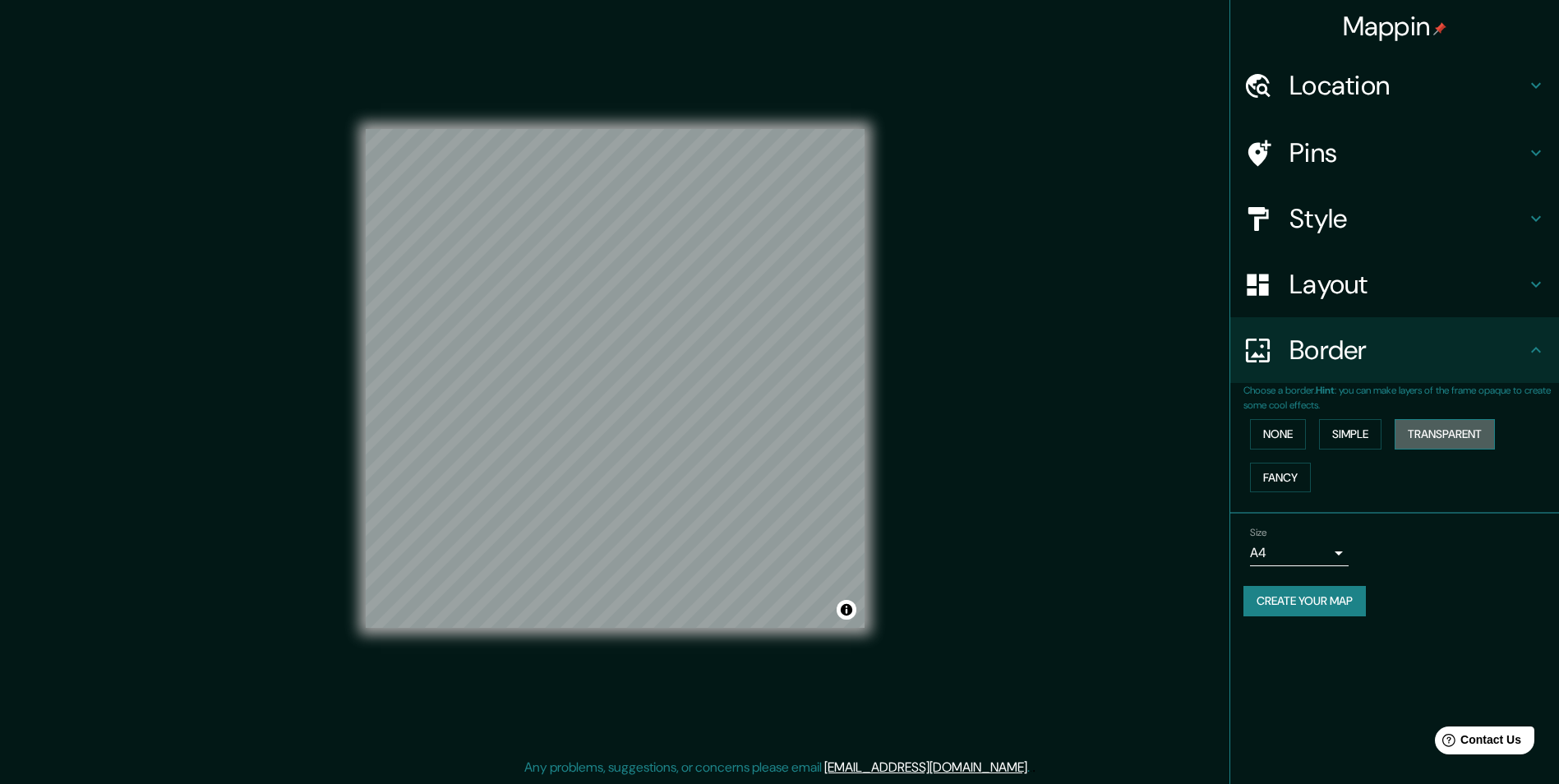
click at [1442, 434] on button "Transparent" at bounding box center [1445, 434] width 101 height 30
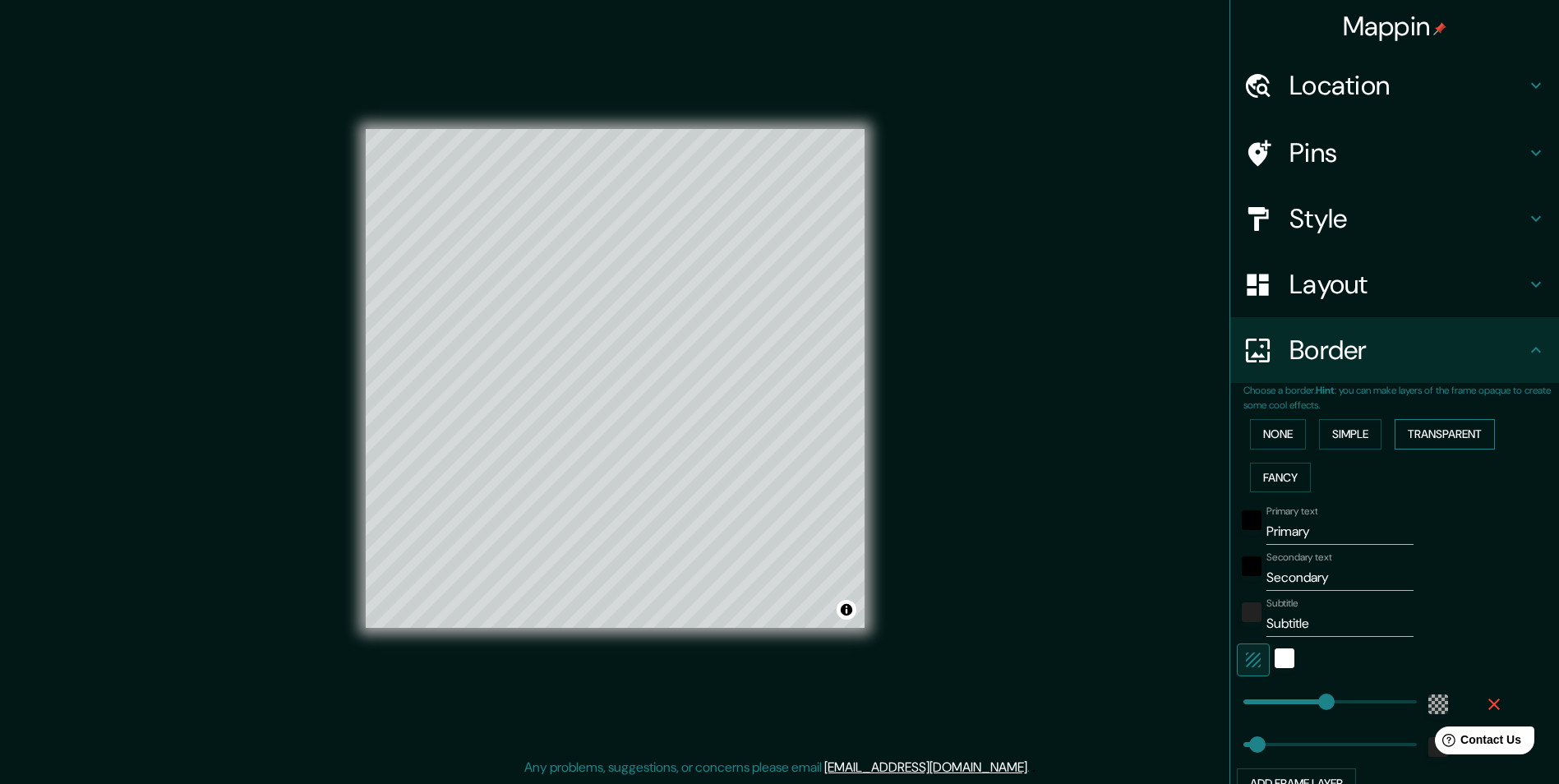
click at [1442, 434] on button "Transparent" at bounding box center [1445, 434] width 101 height 30
type input "291"
type input "49"
click at [1264, 477] on button "Fancy" at bounding box center [1280, 478] width 61 height 30
click at [1355, 452] on div "None Simple Transparent Fancy" at bounding box center [1401, 455] width 315 height 86
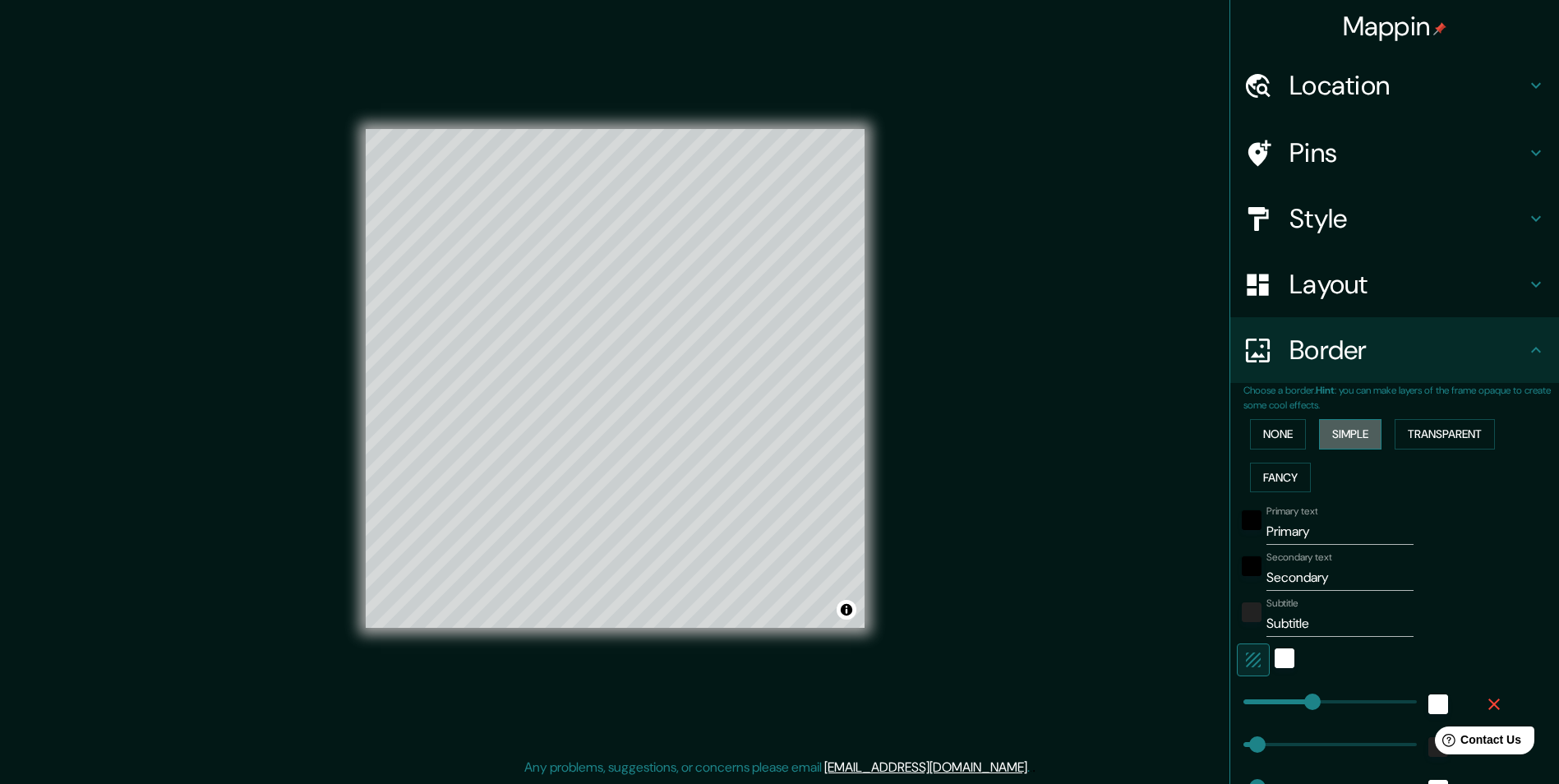
click at [1343, 436] on button "Simple" at bounding box center [1350, 434] width 62 height 30
click at [1428, 431] on button "Transparent" at bounding box center [1445, 434] width 101 height 30
click at [1255, 431] on button "None" at bounding box center [1277, 434] width 56 height 30
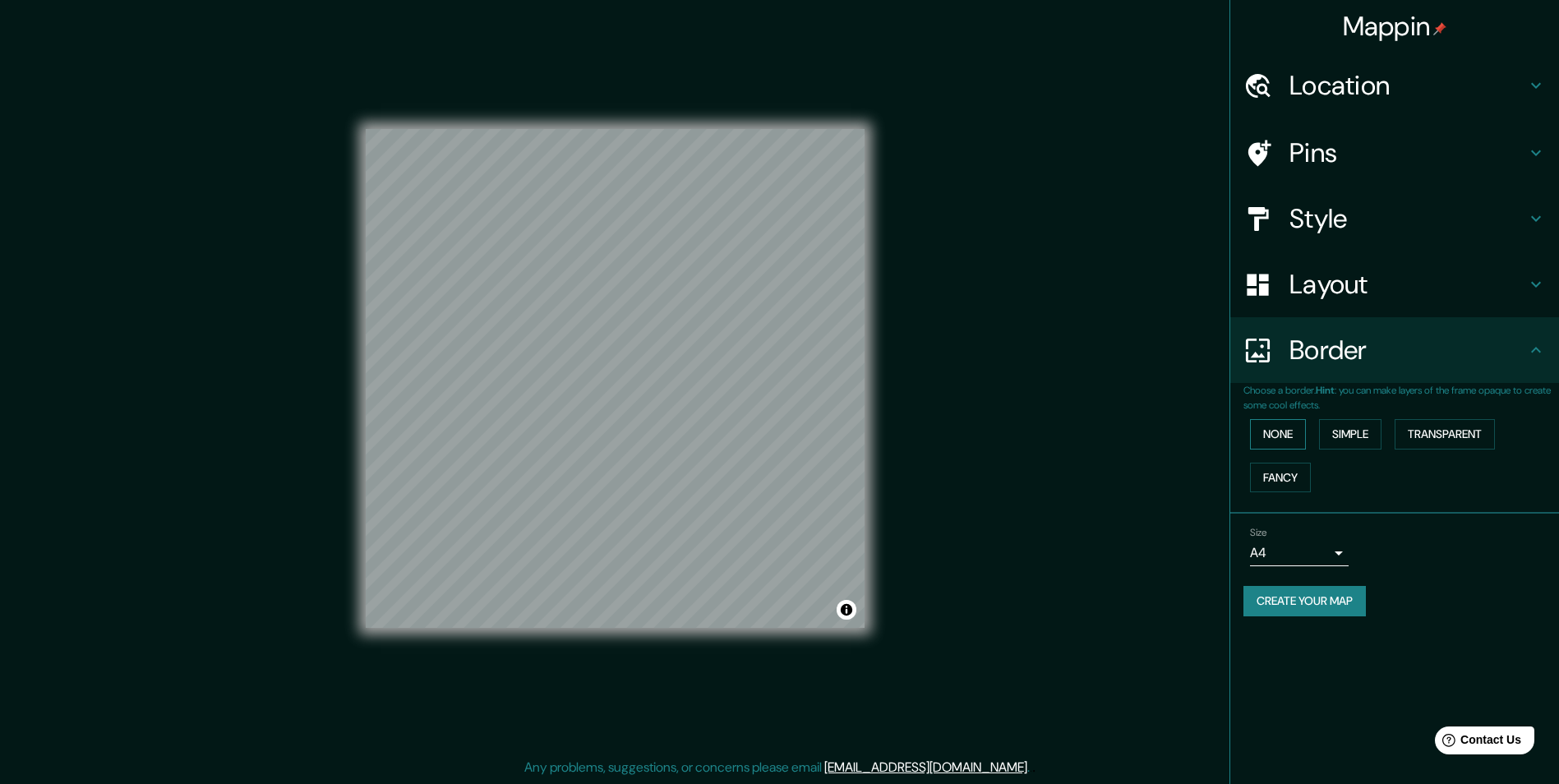
click at [1277, 432] on button "None" at bounding box center [1277, 434] width 56 height 30
